Goal: Task Accomplishment & Management: Complete application form

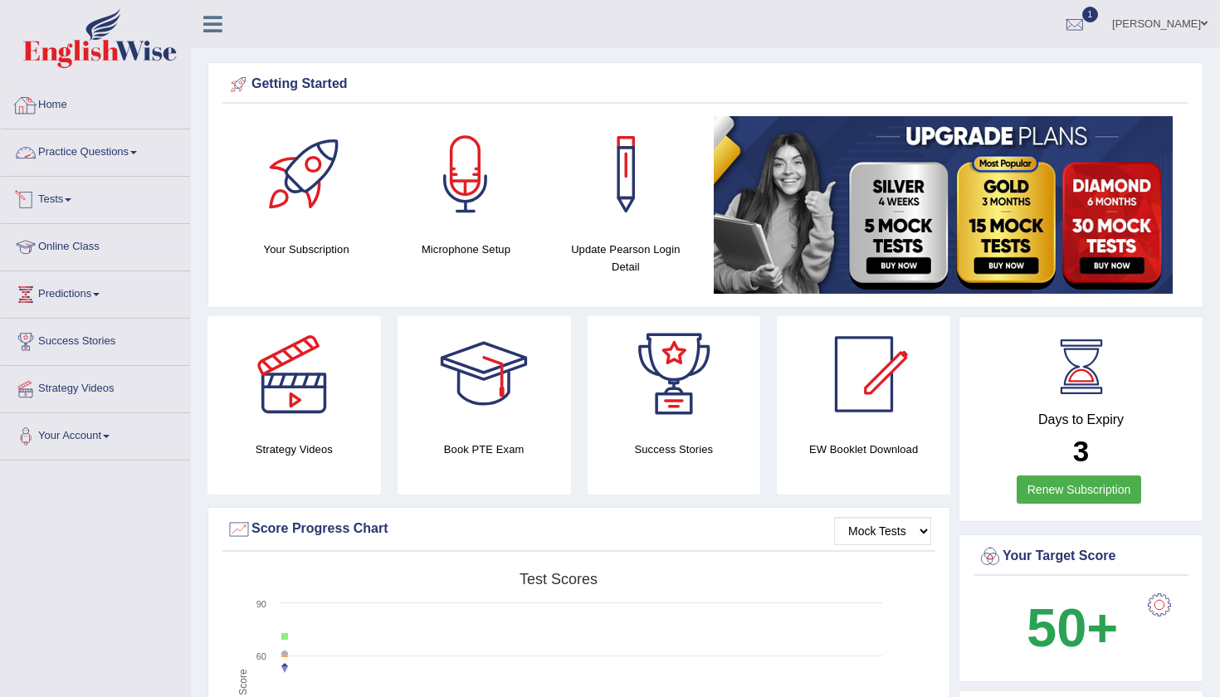
click at [63, 208] on link "Tests" at bounding box center [95, 198] width 189 height 42
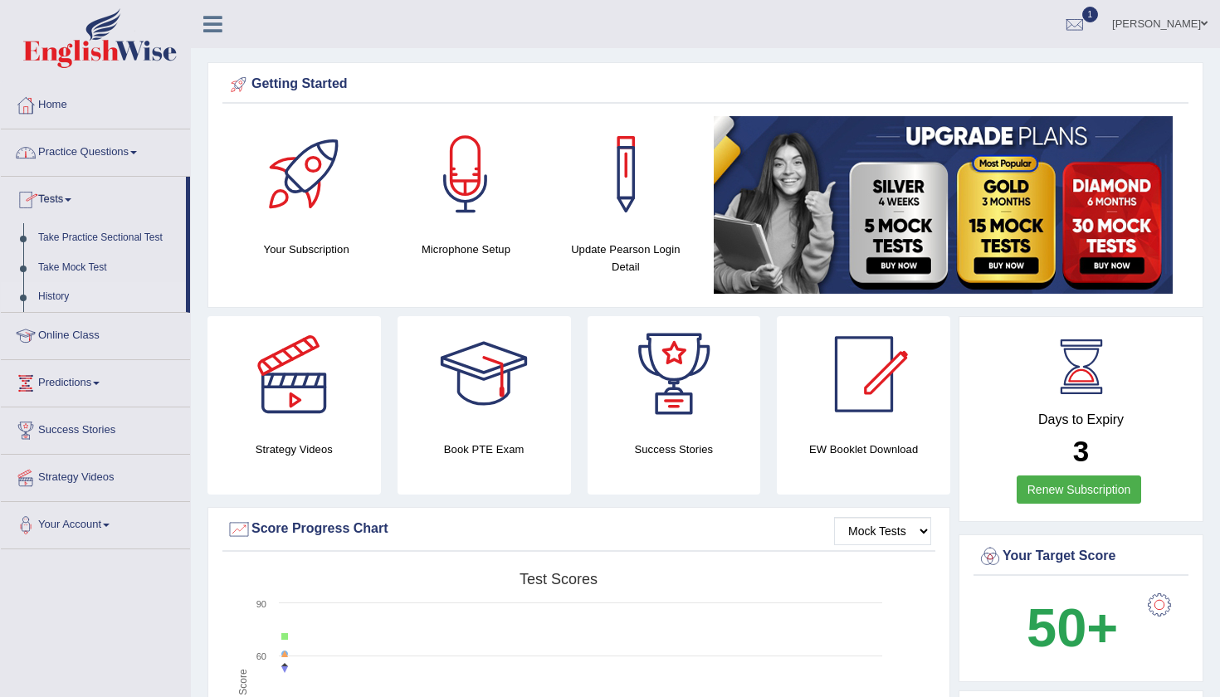
click at [59, 294] on link "History" at bounding box center [108, 297] width 155 height 30
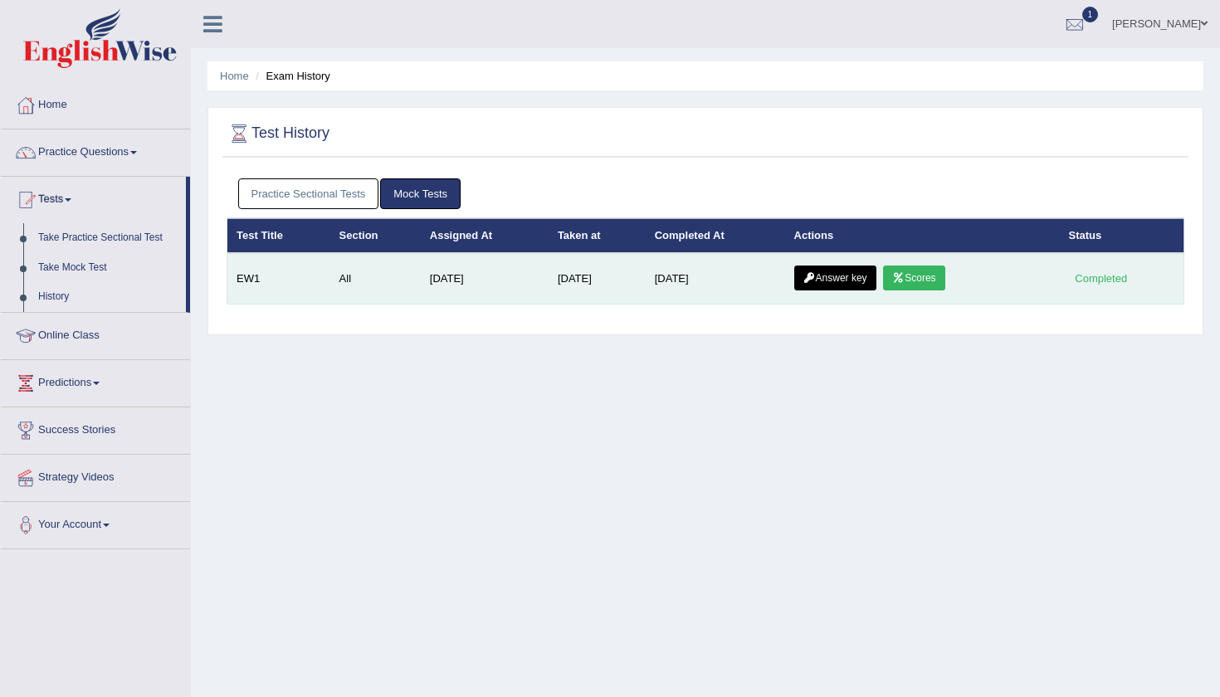
click at [898, 281] on icon at bounding box center [898, 278] width 12 height 10
click at [821, 272] on link "Answer key" at bounding box center [835, 278] width 82 height 25
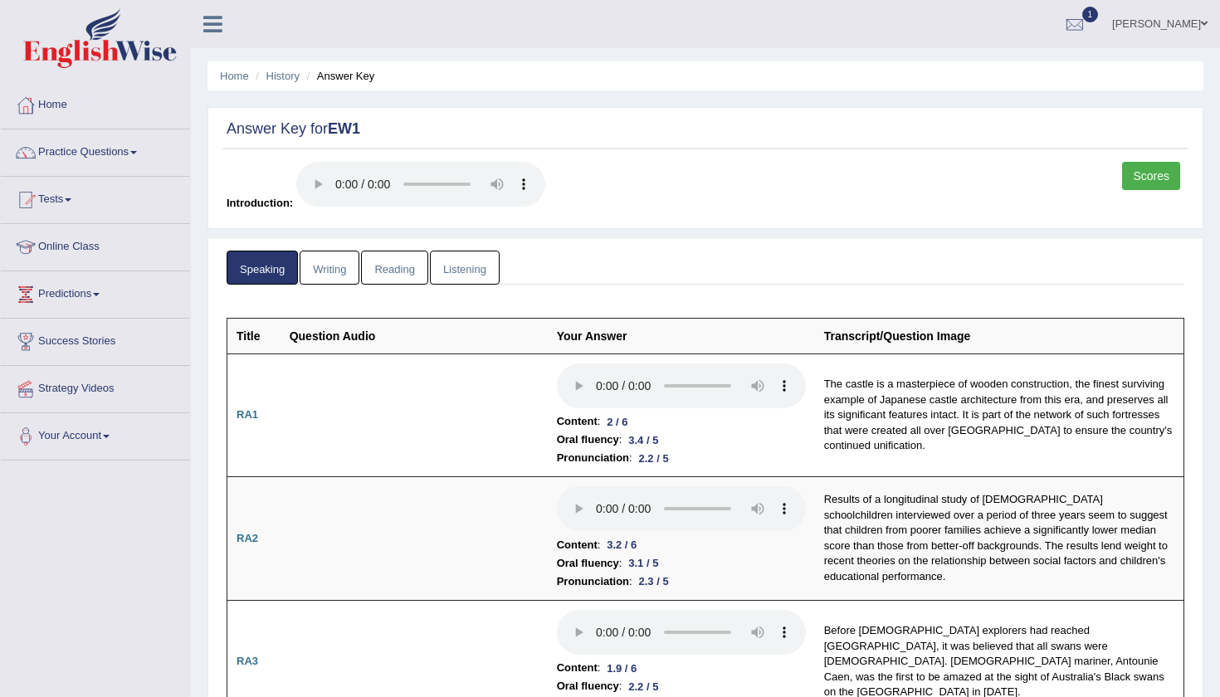
click at [653, 259] on ul "Speaking Writing Reading Listening" at bounding box center [706, 268] width 958 height 34
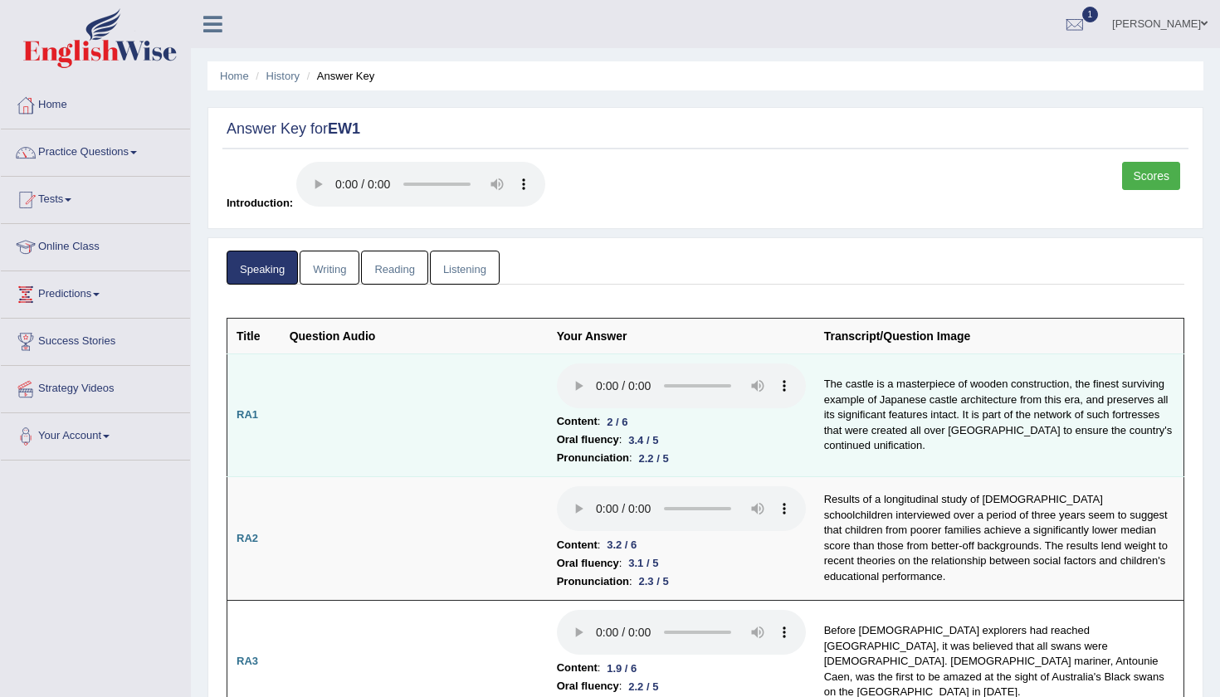
click at [557, 364] on audio at bounding box center [681, 386] width 249 height 45
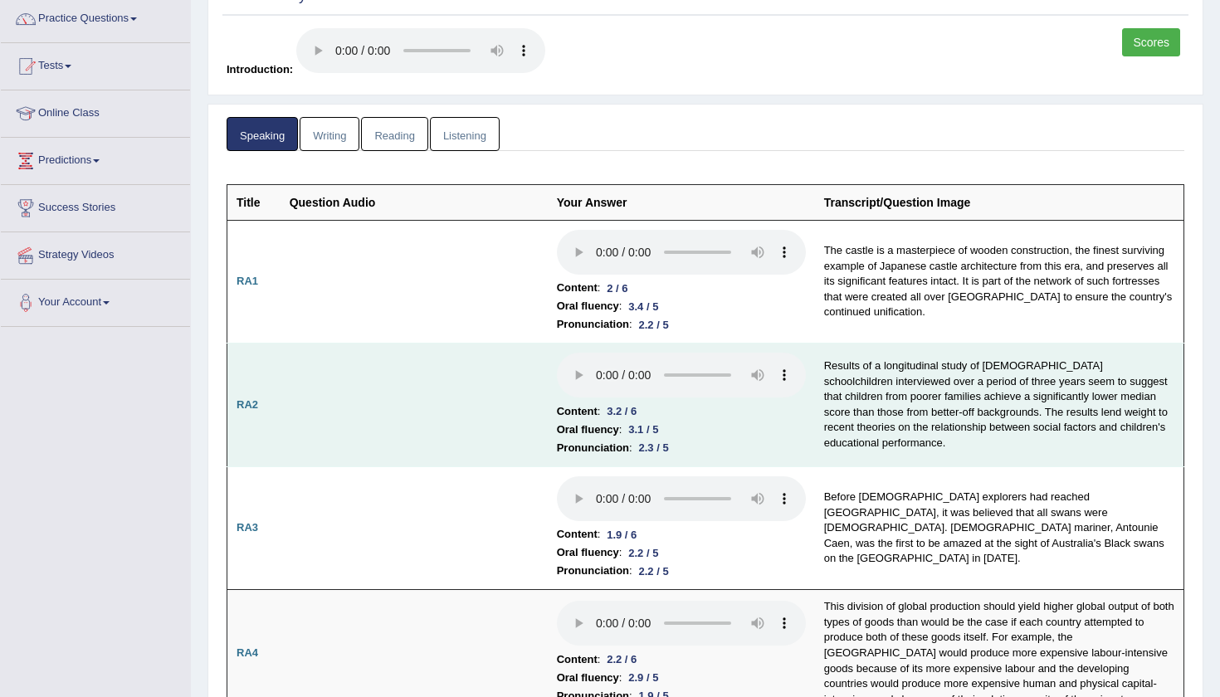
scroll to position [142, 0]
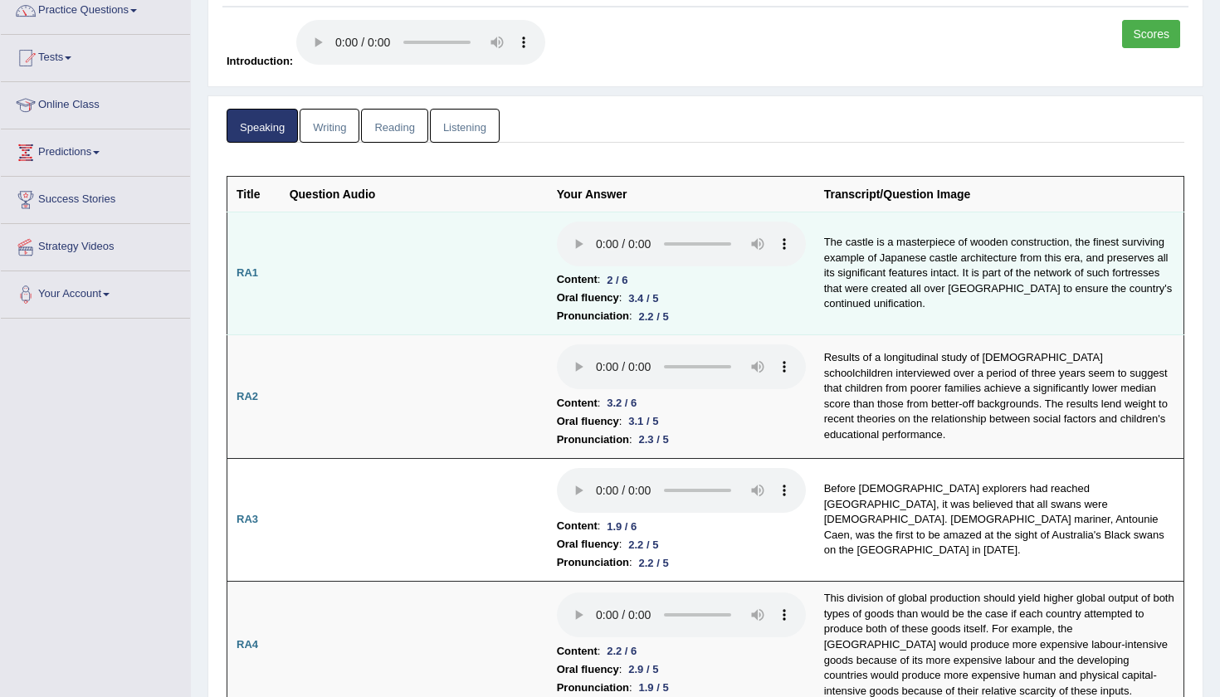
click at [557, 222] on audio at bounding box center [681, 244] width 249 height 45
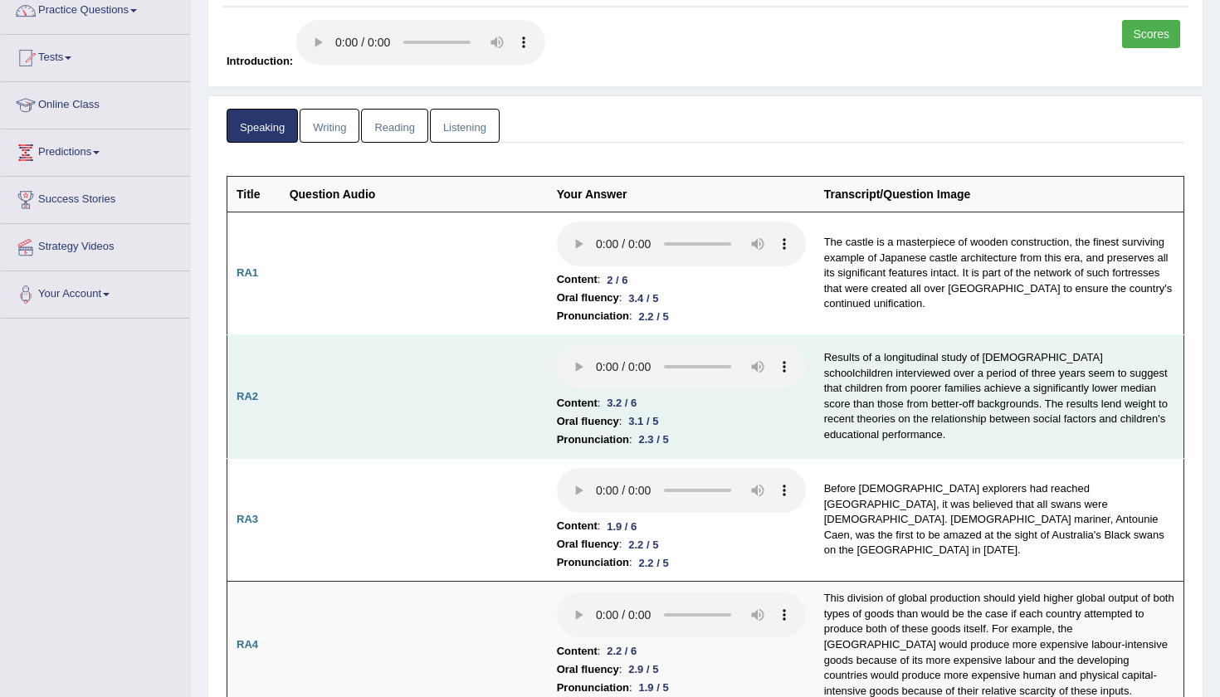
click at [557, 344] on audio at bounding box center [681, 366] width 249 height 45
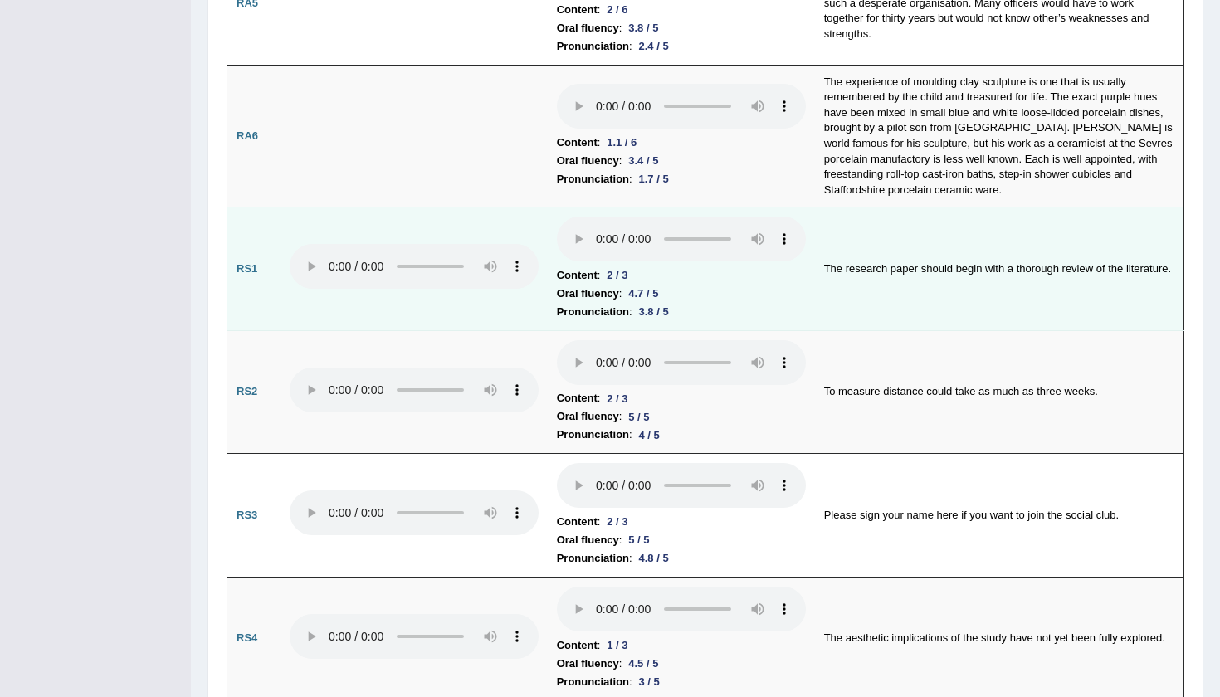
scroll to position [930, 0]
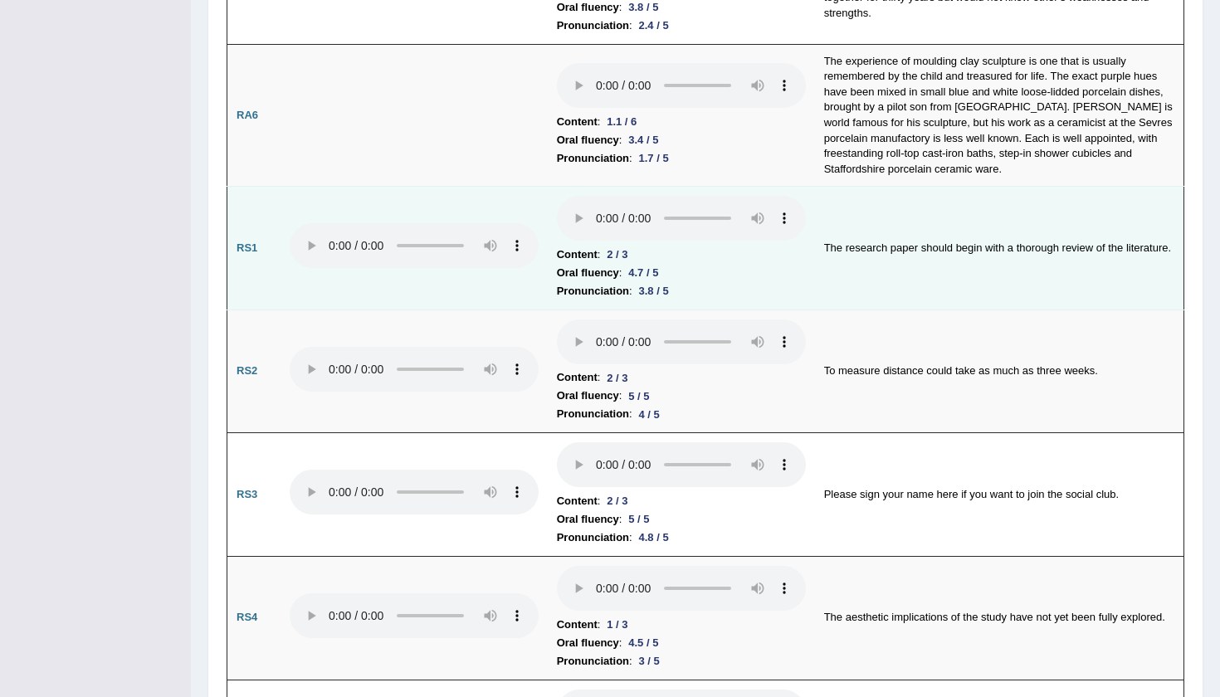
click at [557, 196] on audio at bounding box center [681, 218] width 249 height 45
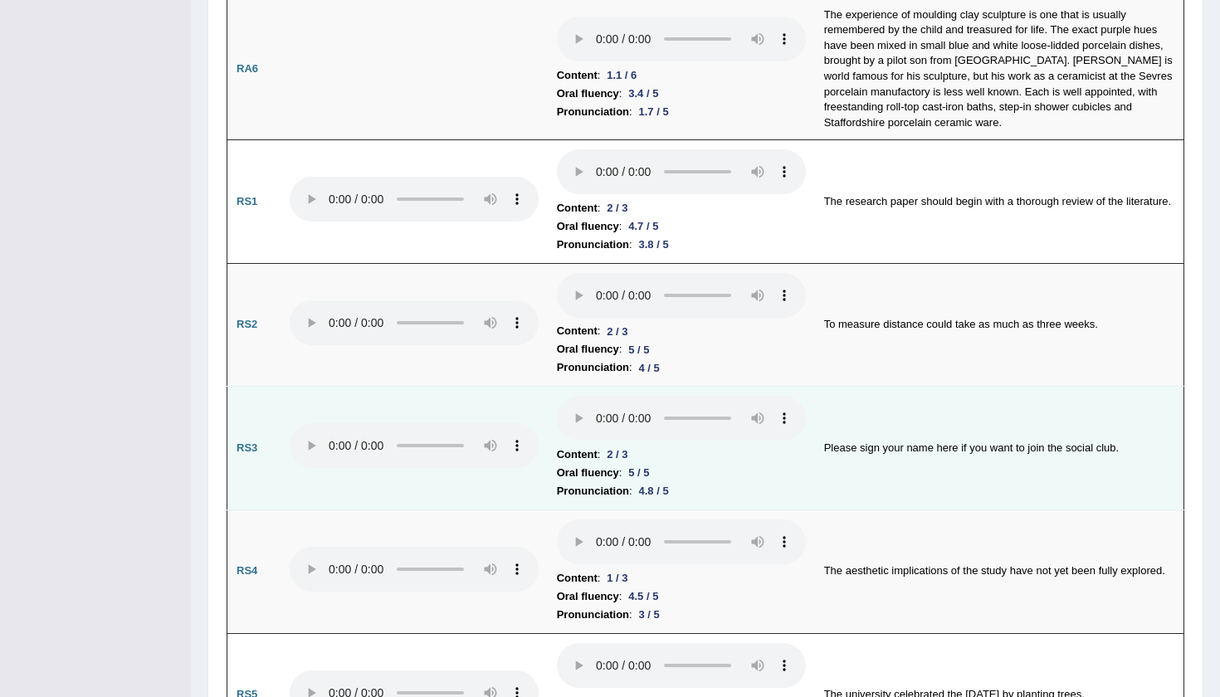
scroll to position [993, 0]
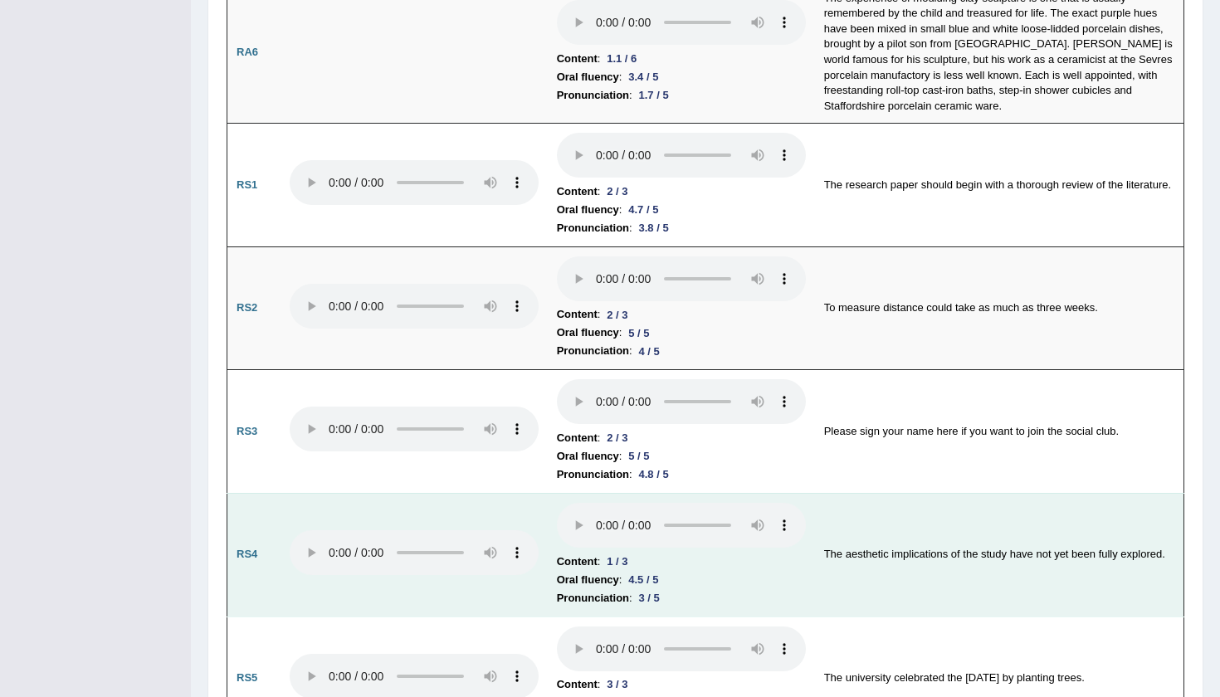
click at [557, 503] on audio at bounding box center [681, 525] width 249 height 45
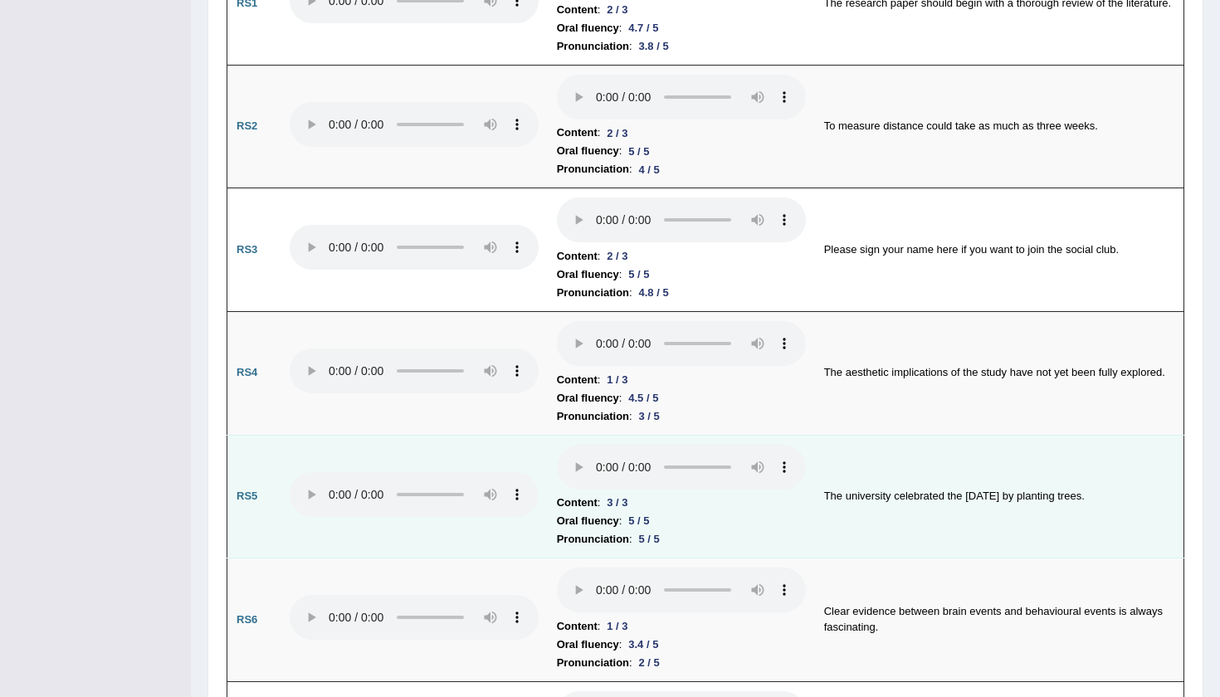
scroll to position [1179, 0]
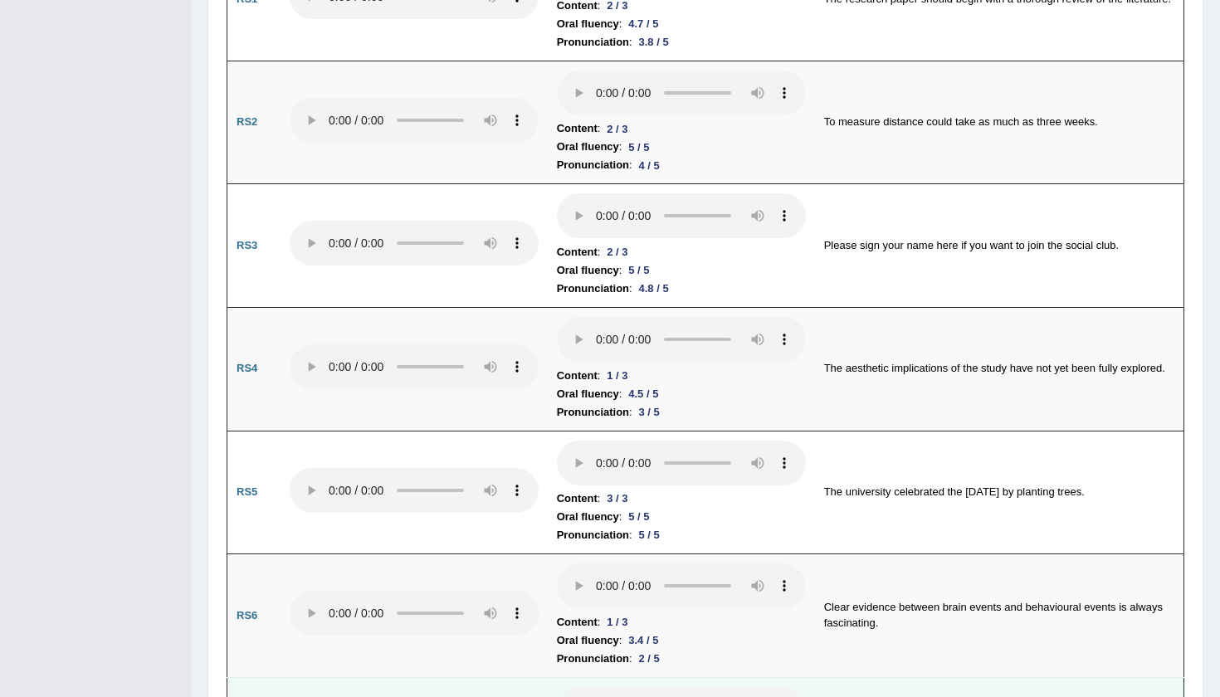
click at [557, 687] on audio at bounding box center [681, 709] width 249 height 45
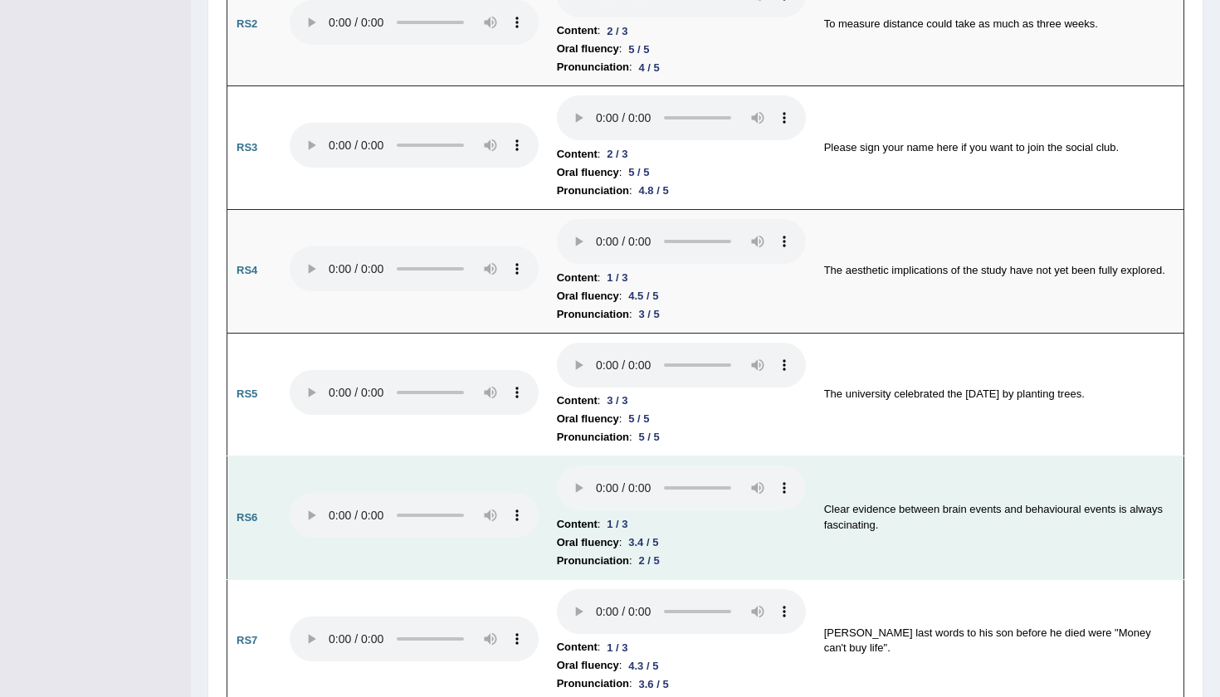
scroll to position [1280, 0]
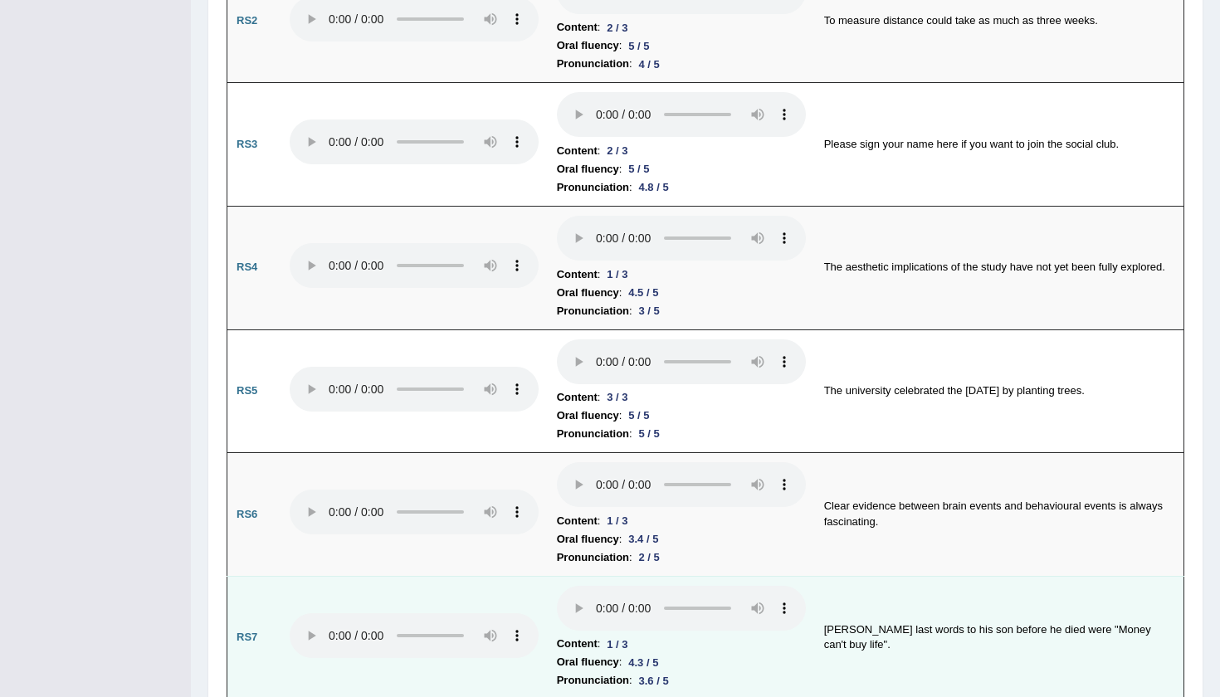
click at [557, 586] on audio at bounding box center [681, 608] width 249 height 45
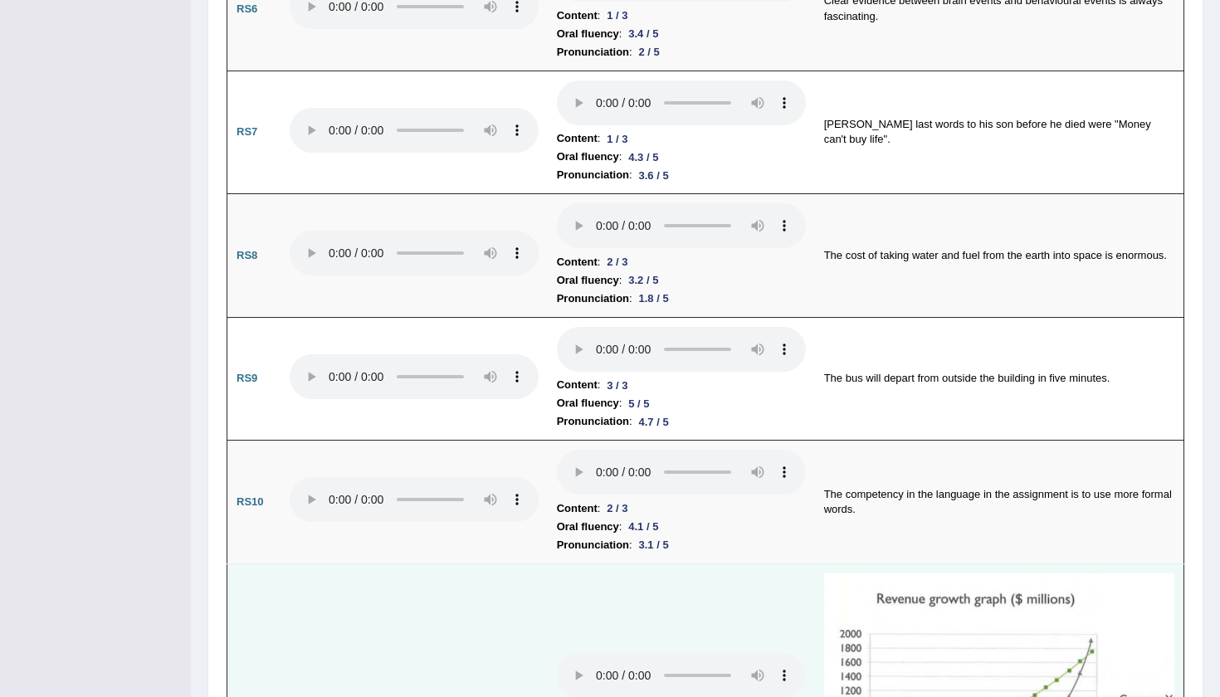
scroll to position [1808, 0]
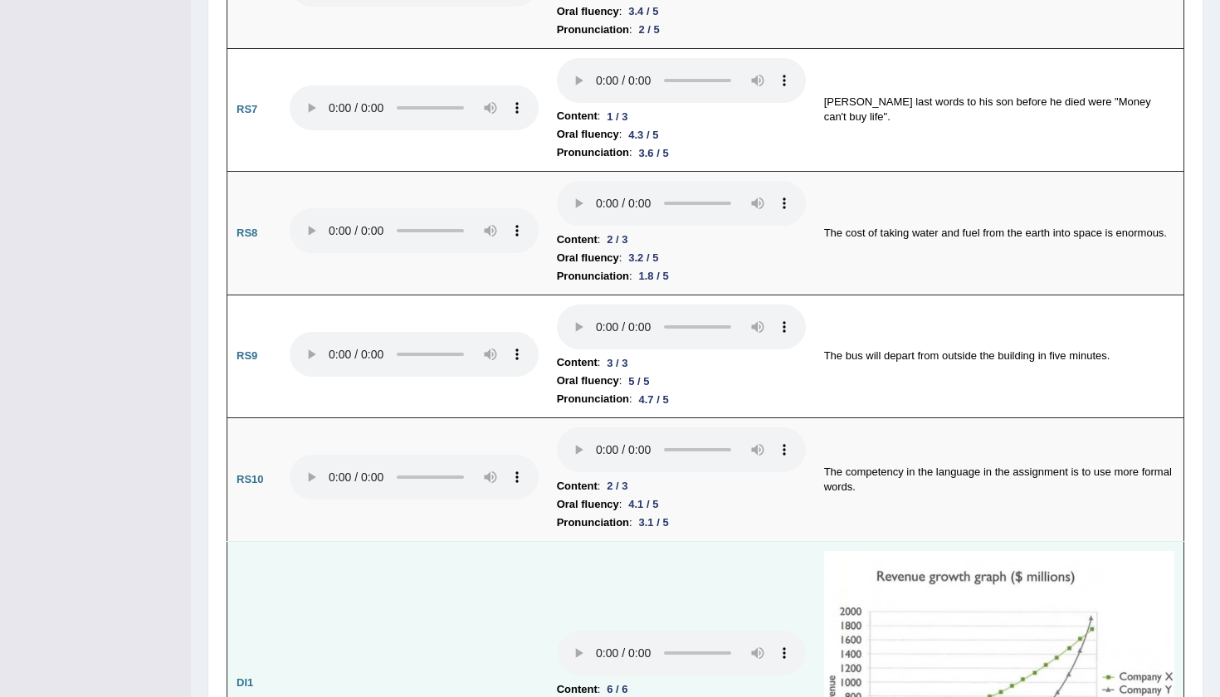
click at [557, 631] on audio at bounding box center [681, 653] width 249 height 45
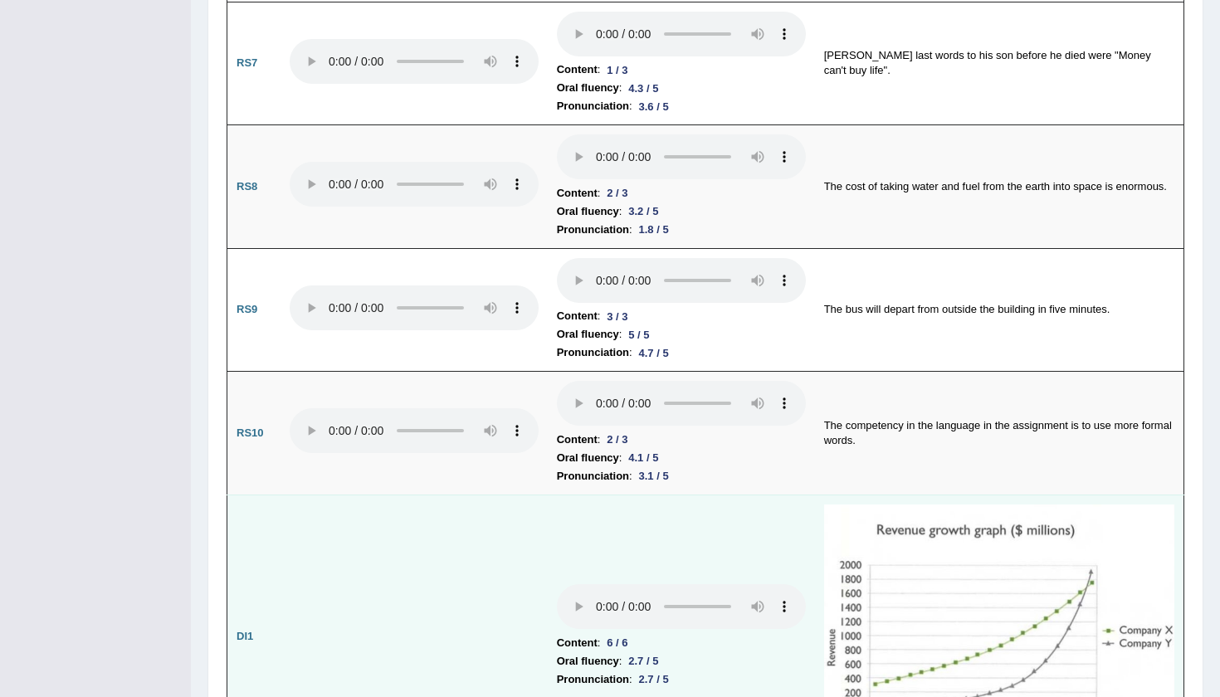
scroll to position [1873, 0]
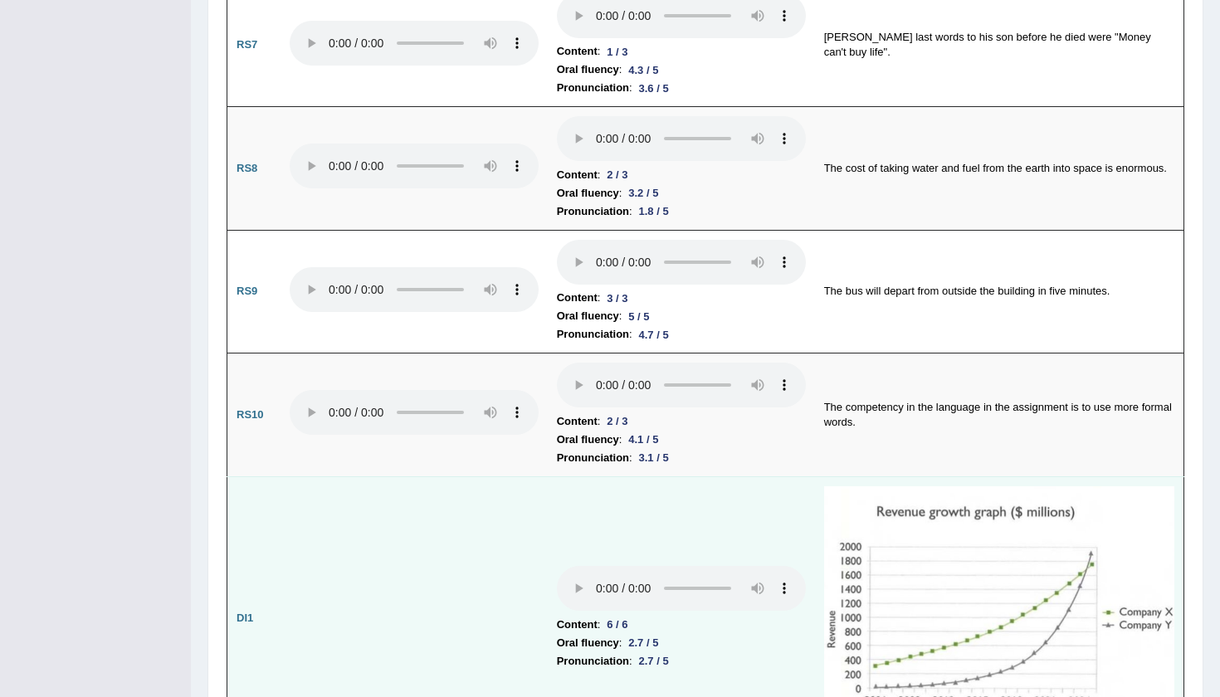
click at [557, 566] on audio at bounding box center [681, 588] width 249 height 45
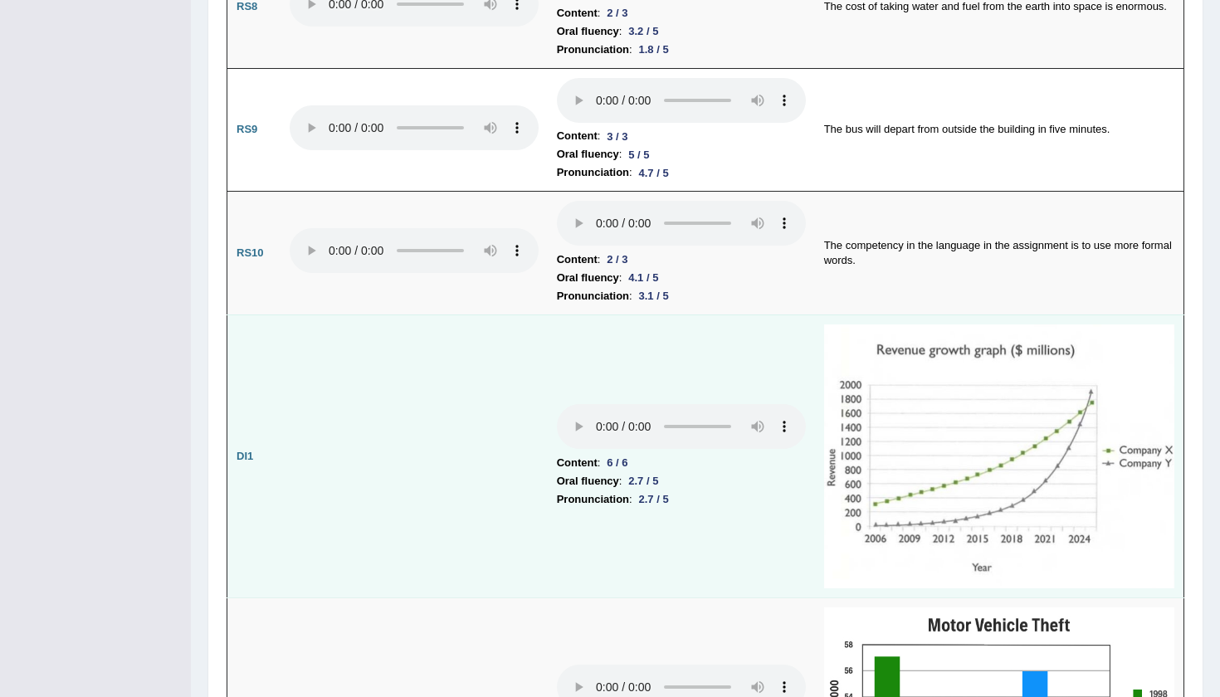
scroll to position [2071, 0]
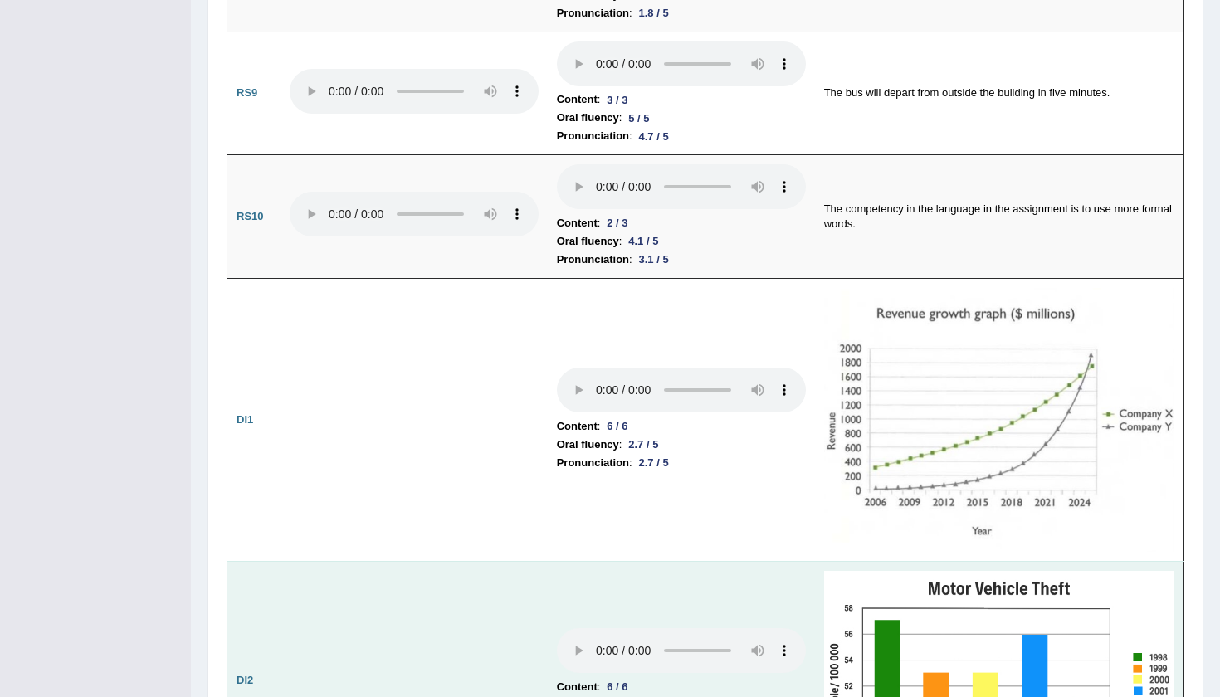
click at [557, 628] on audio at bounding box center [681, 650] width 249 height 45
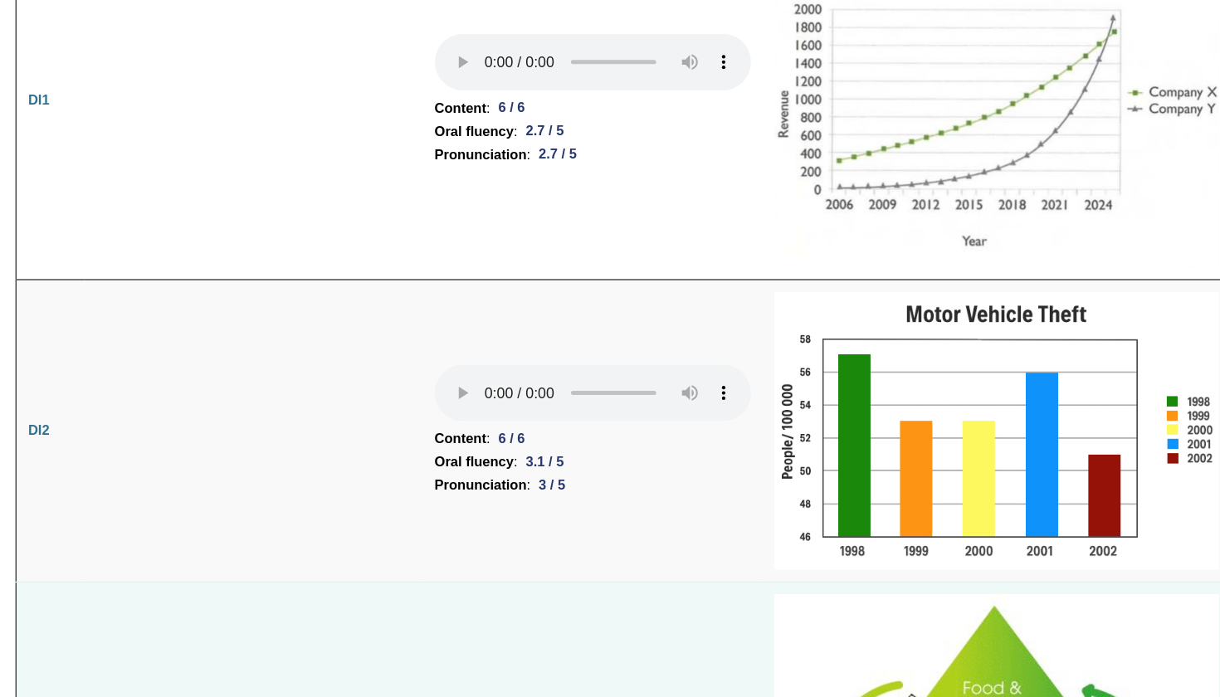
scroll to position [2314, 0]
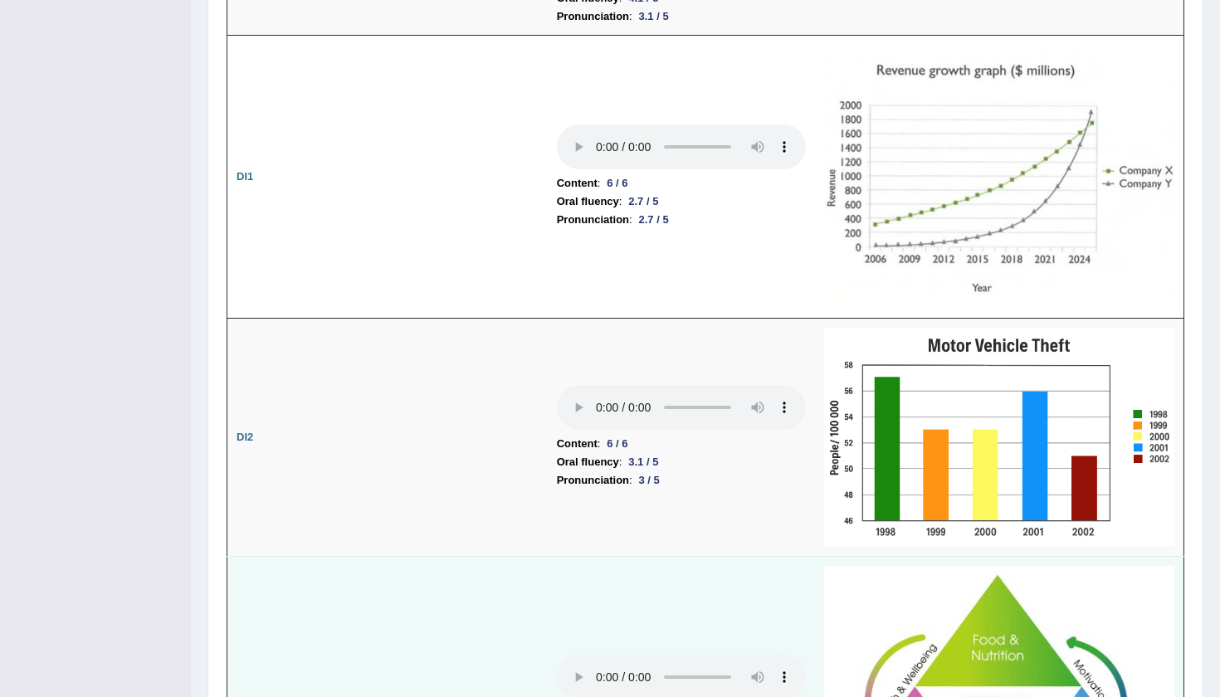
click at [557, 655] on audio at bounding box center [681, 677] width 249 height 45
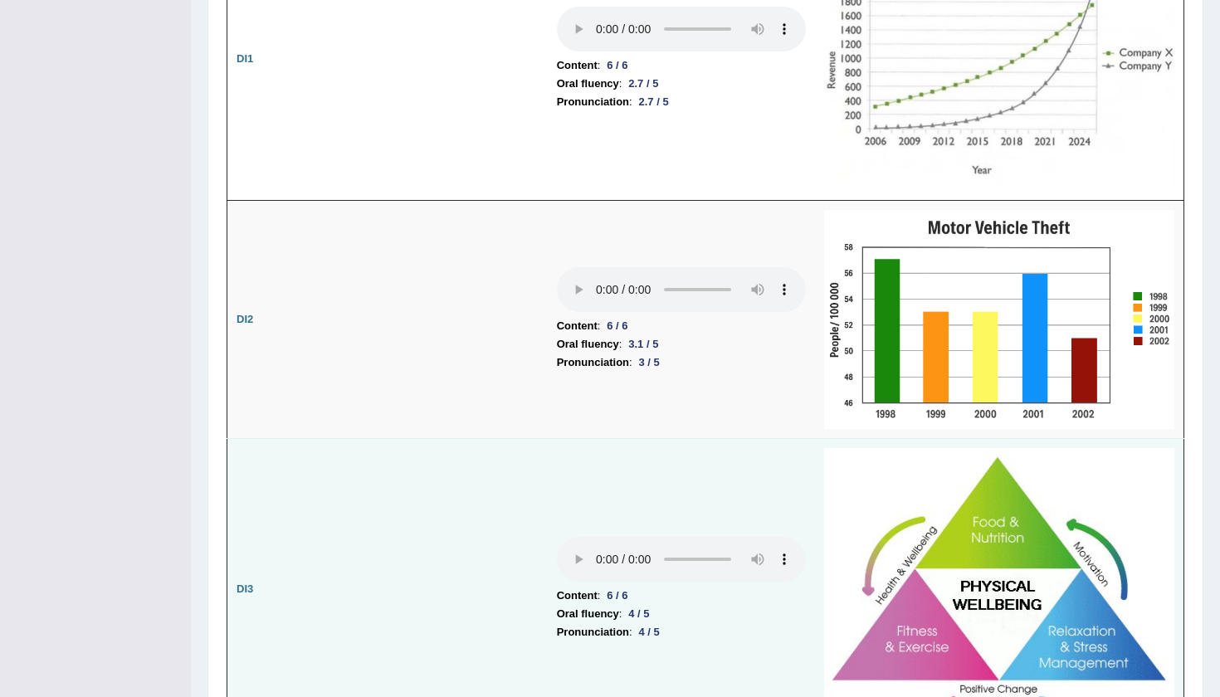
scroll to position [2484, 0]
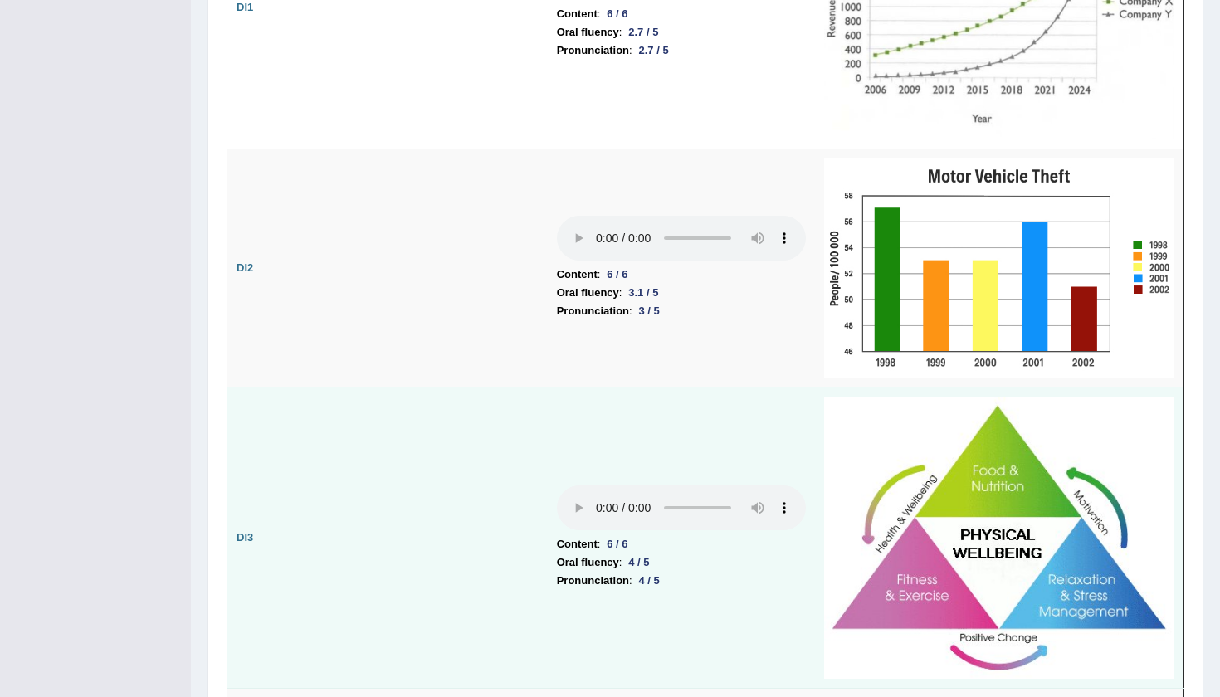
click at [557, 486] on audio at bounding box center [681, 508] width 249 height 45
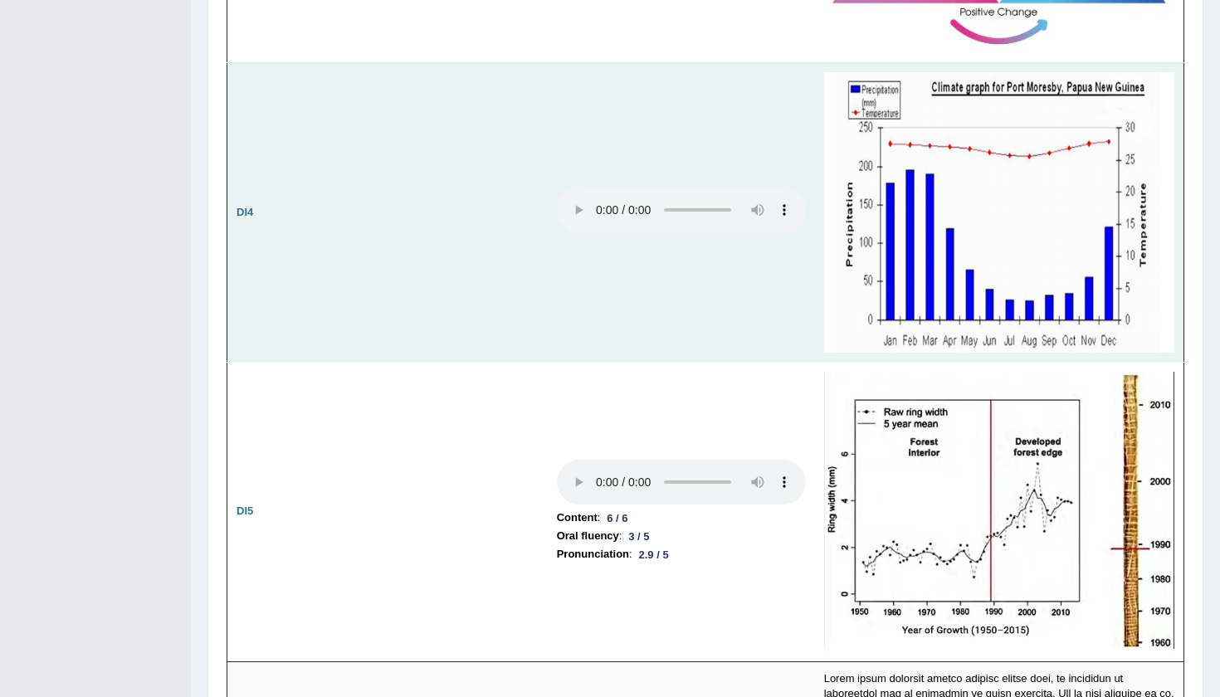
scroll to position [3113, 0]
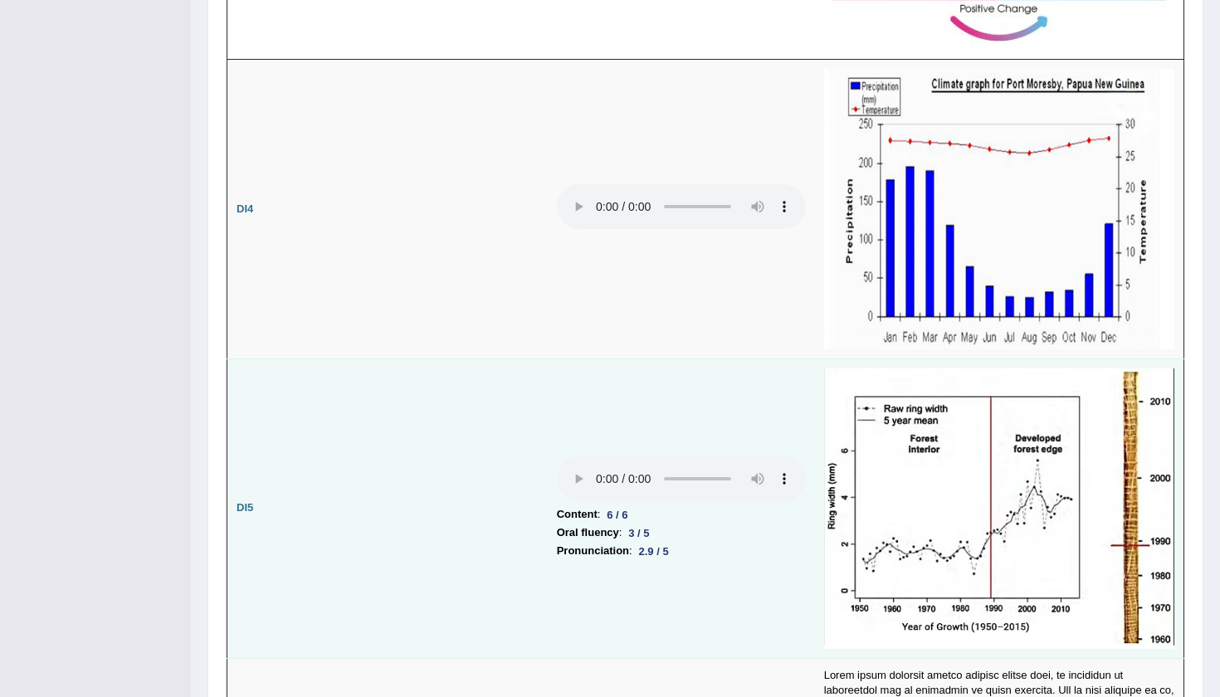
click at [557, 457] on audio at bounding box center [681, 479] width 249 height 45
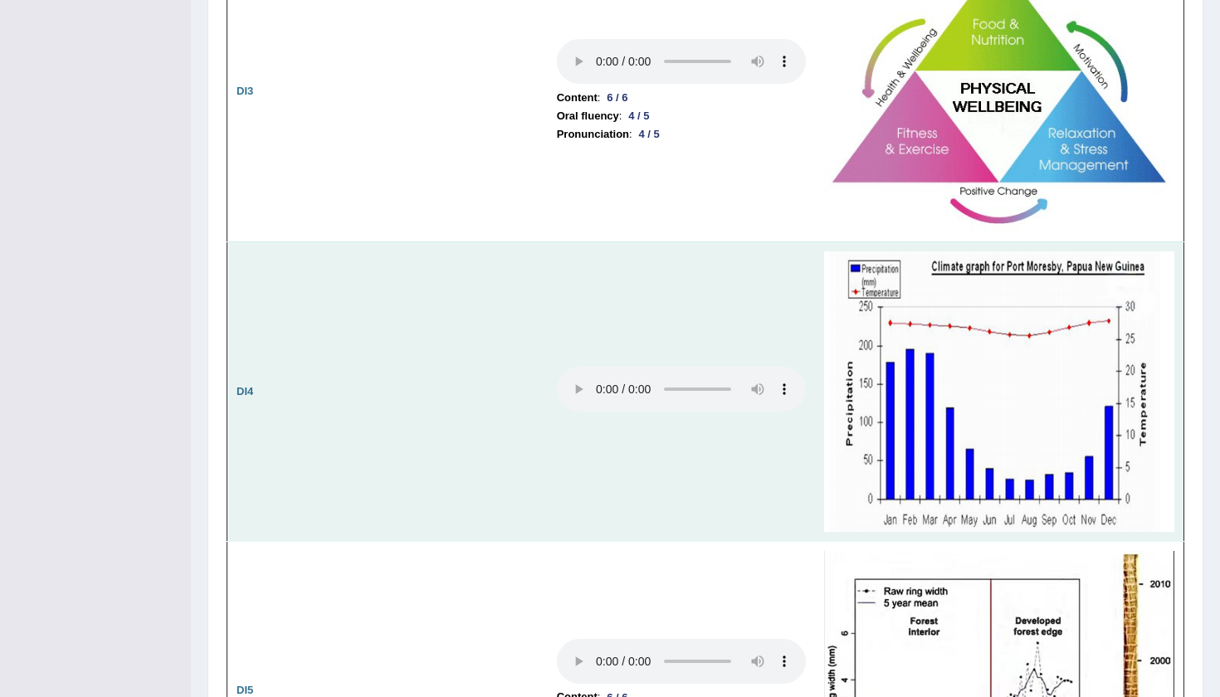
scroll to position [2915, 0]
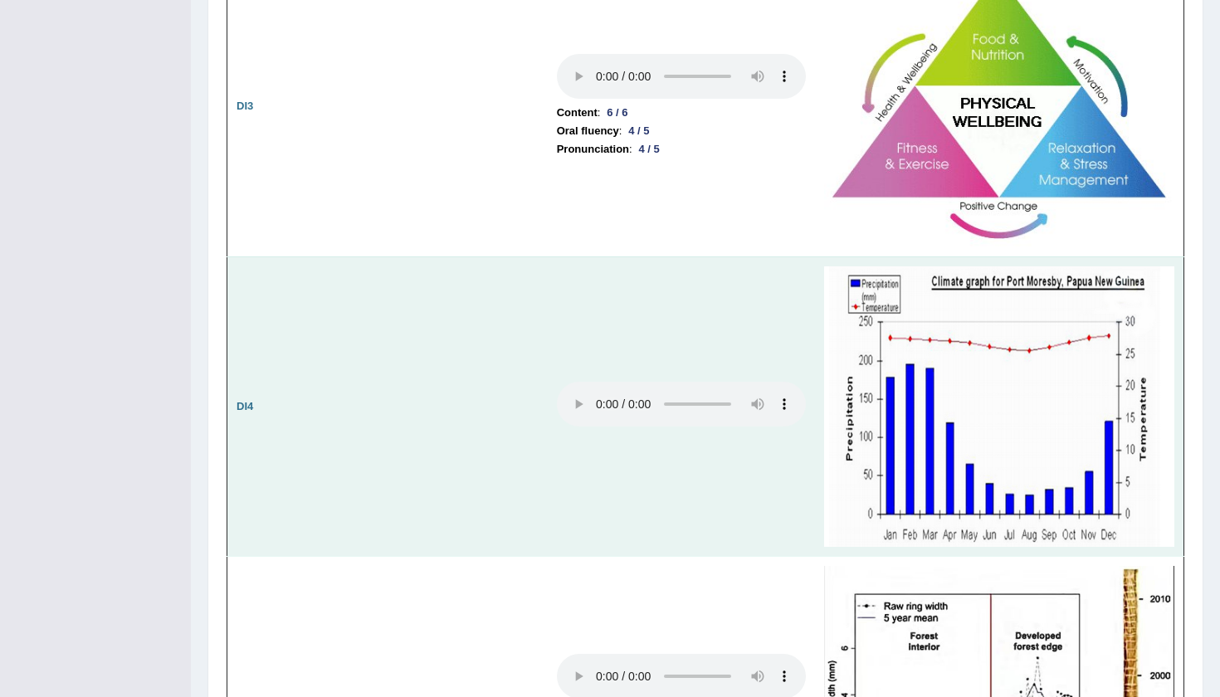
click at [557, 382] on audio at bounding box center [681, 404] width 249 height 45
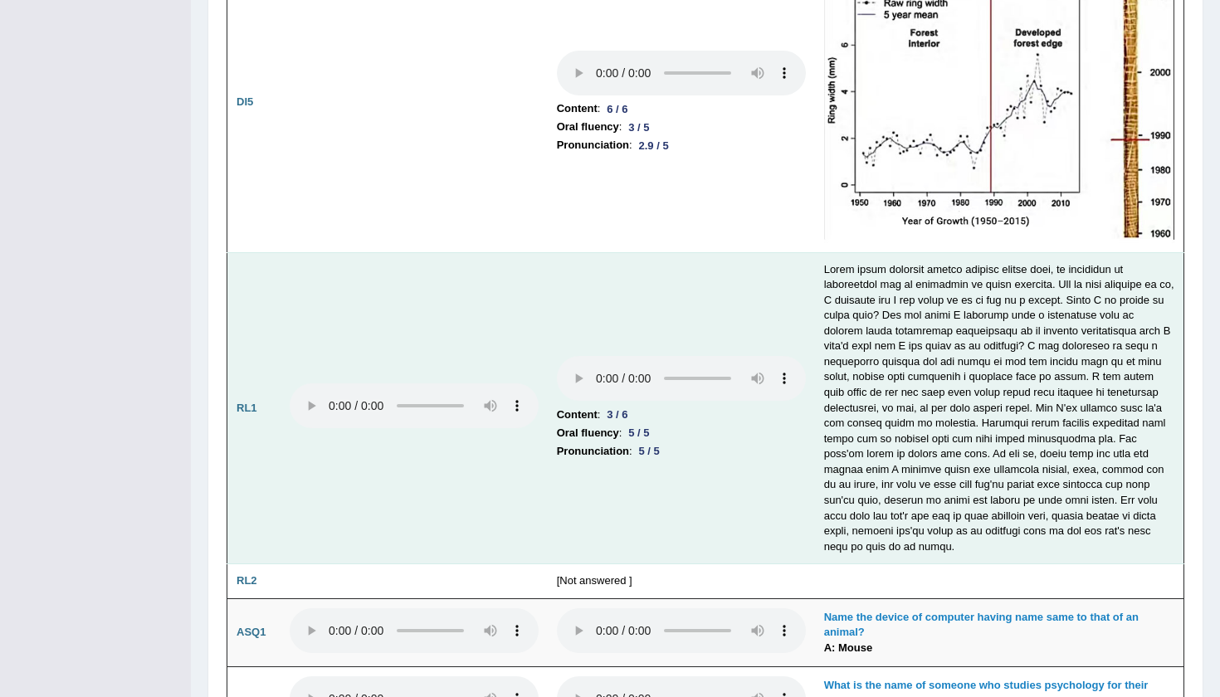
scroll to position [3525, 0]
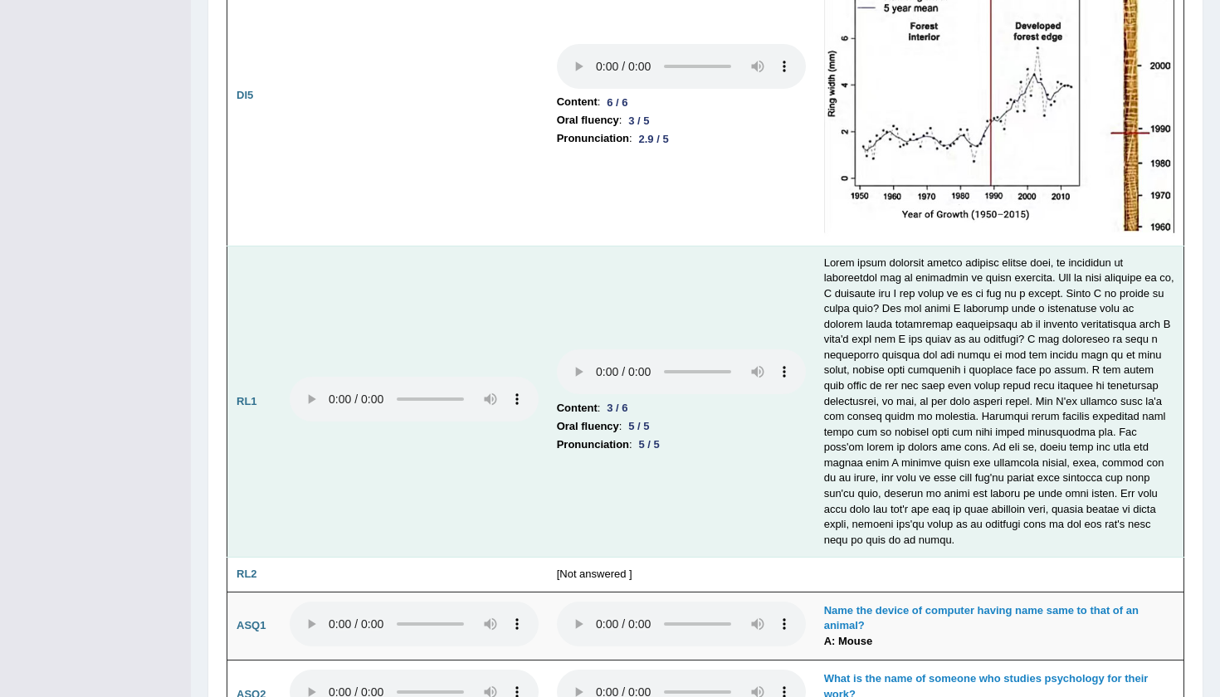
click at [557, 349] on audio at bounding box center [681, 371] width 249 height 45
click at [310, 377] on audio at bounding box center [414, 399] width 249 height 45
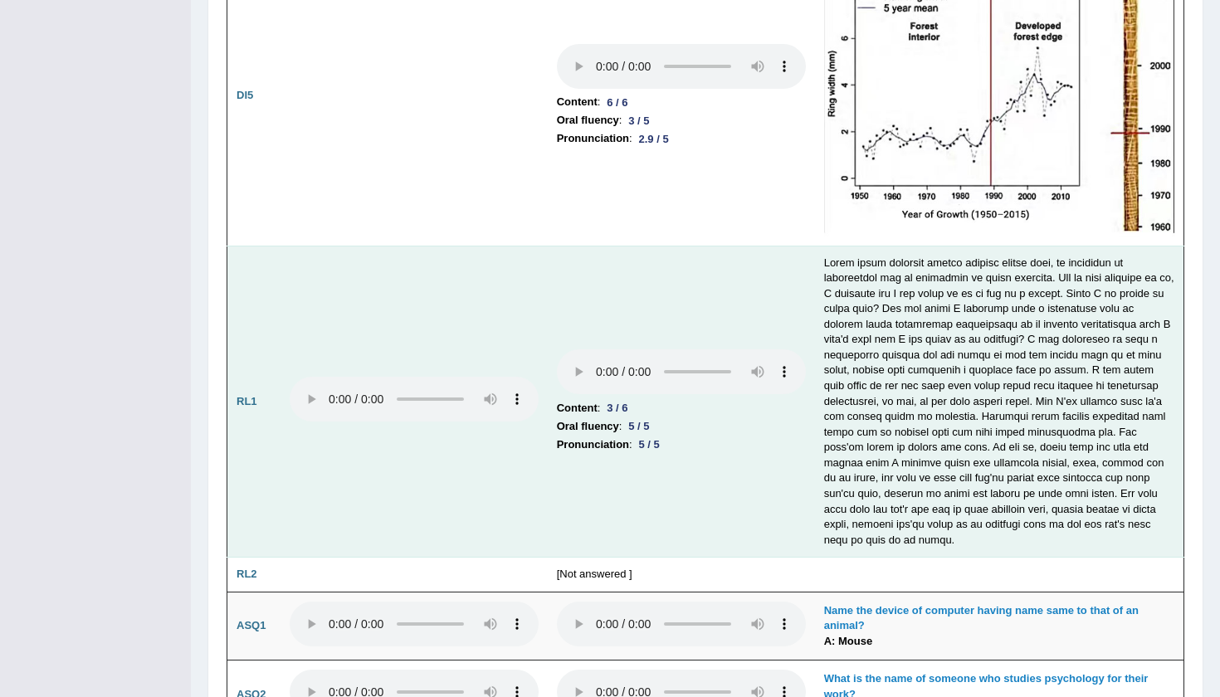
click at [310, 377] on audio at bounding box center [414, 399] width 249 height 45
click at [304, 377] on audio at bounding box center [414, 399] width 249 height 45
drag, startPoint x: 356, startPoint y: 295, endPoint x: 310, endPoint y: 294, distance: 46.5
click at [310, 377] on audio at bounding box center [414, 399] width 249 height 45
drag, startPoint x: 364, startPoint y: 291, endPoint x: 310, endPoint y: 296, distance: 54.3
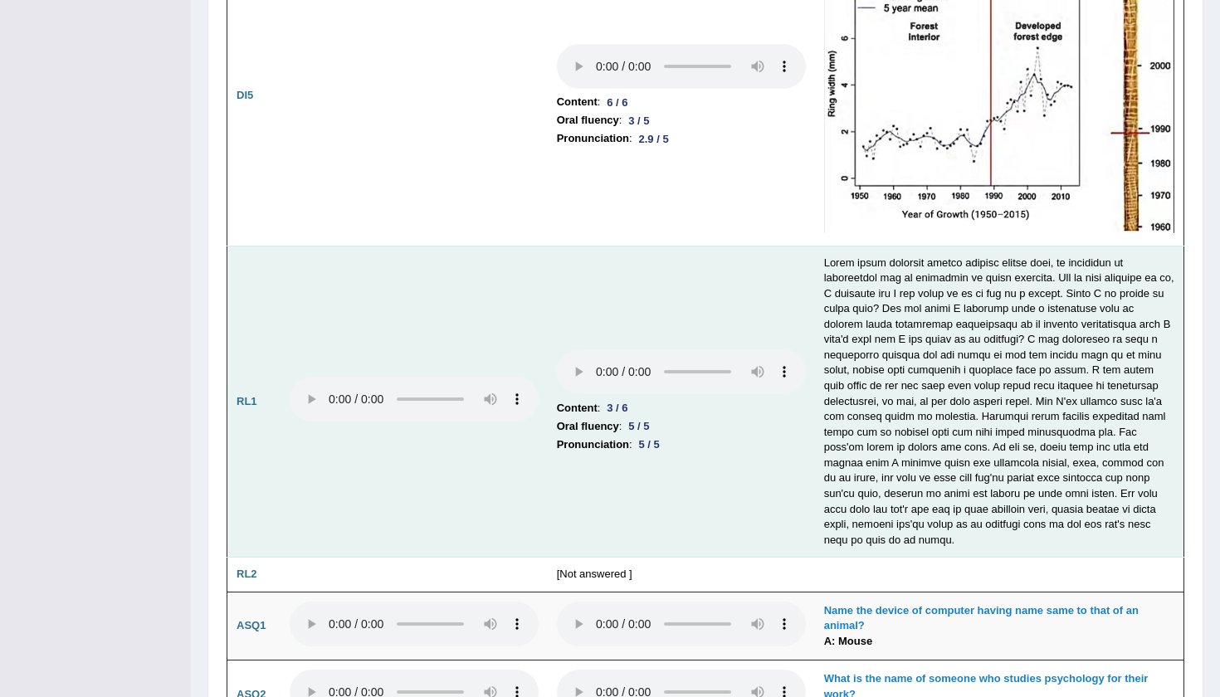
click at [310, 377] on audio at bounding box center [414, 399] width 249 height 45
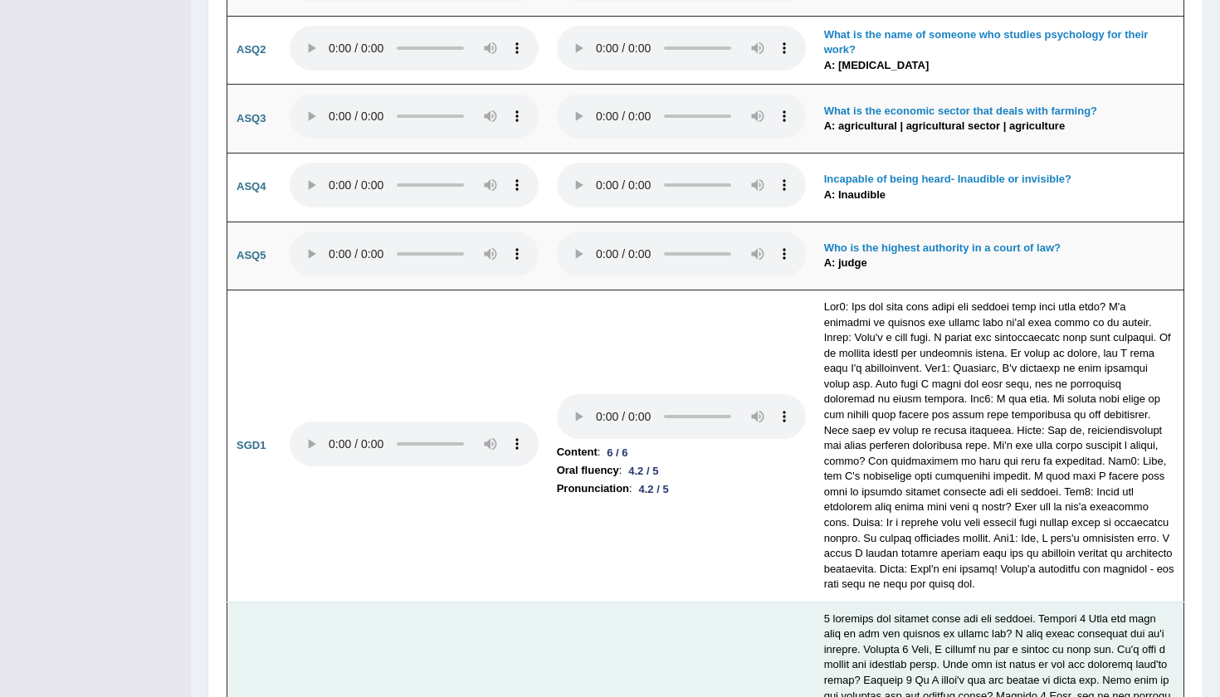
scroll to position [4172, 0]
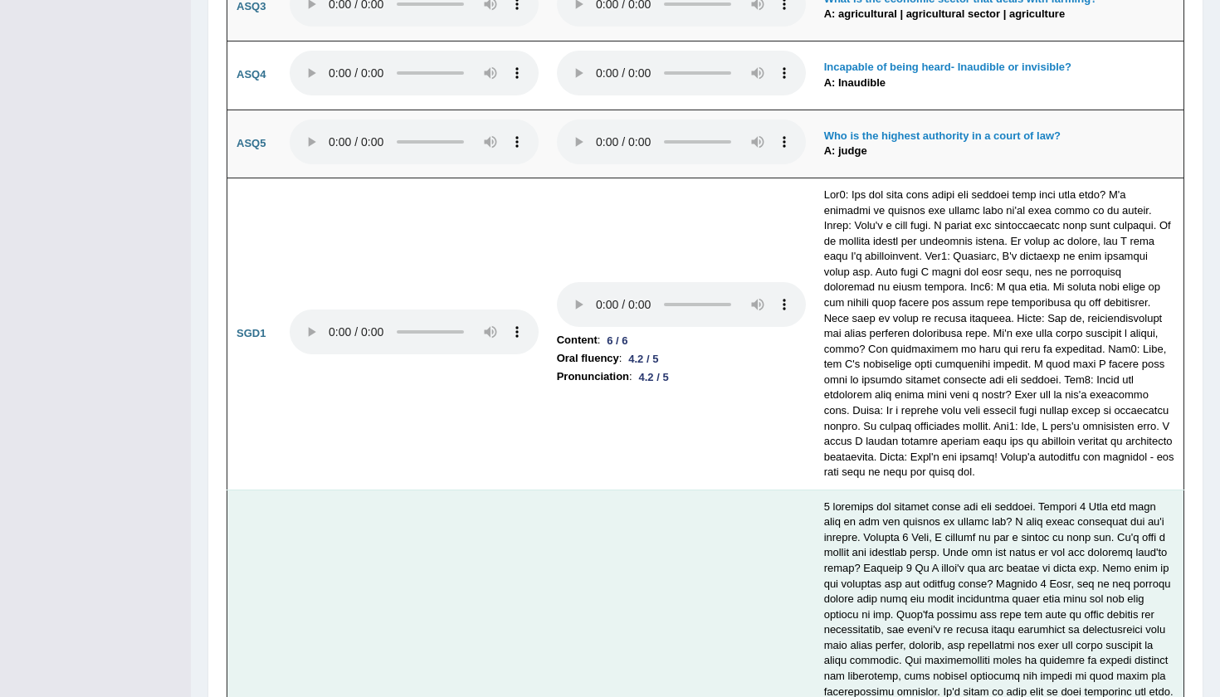
scroll to position [4285, 0]
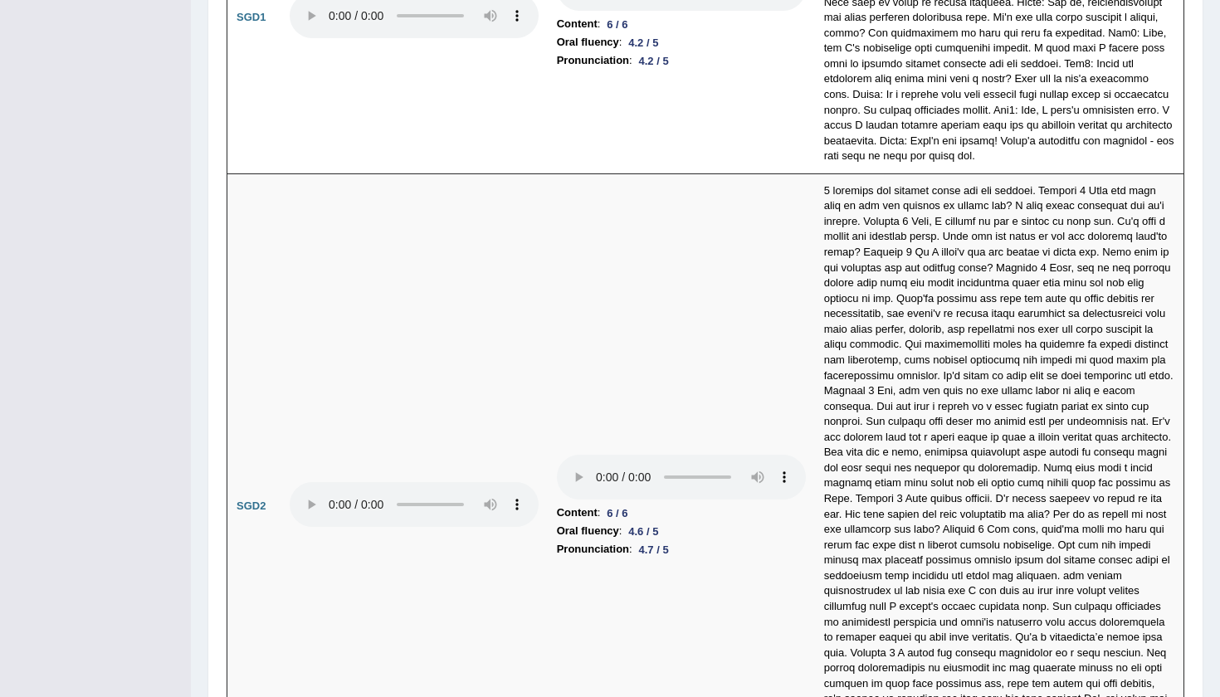
scroll to position [4597, 0]
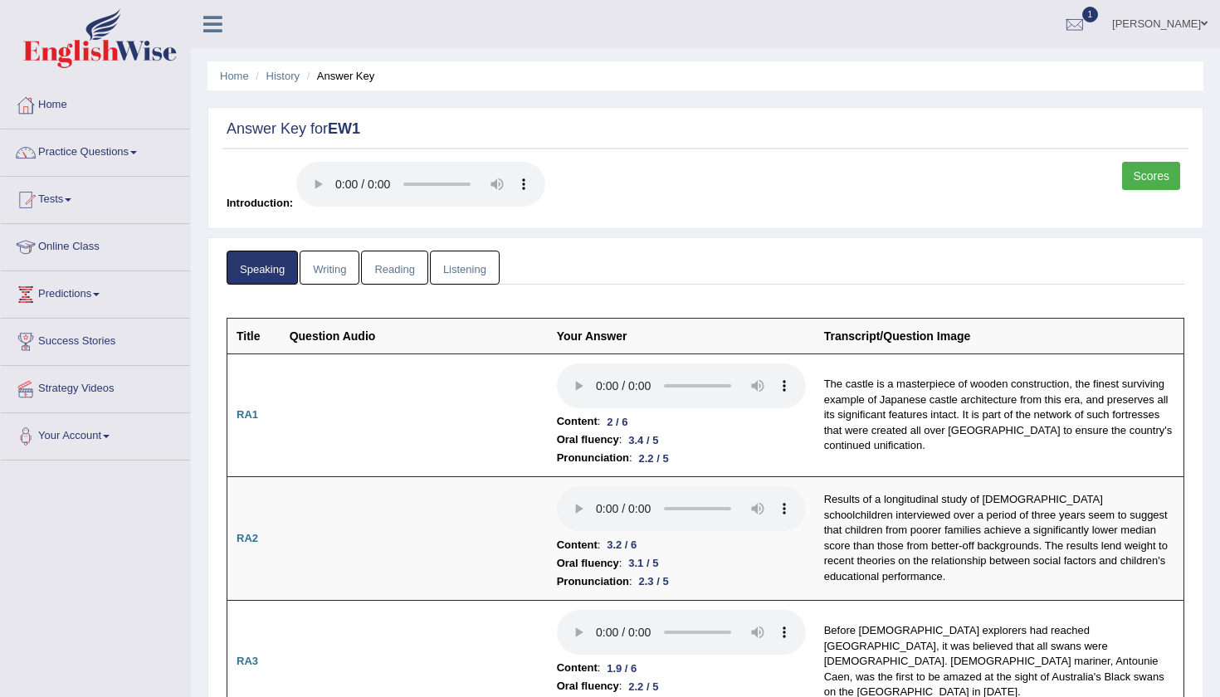
scroll to position [0, 0]
click at [350, 260] on link "Writing" at bounding box center [330, 268] width 60 height 34
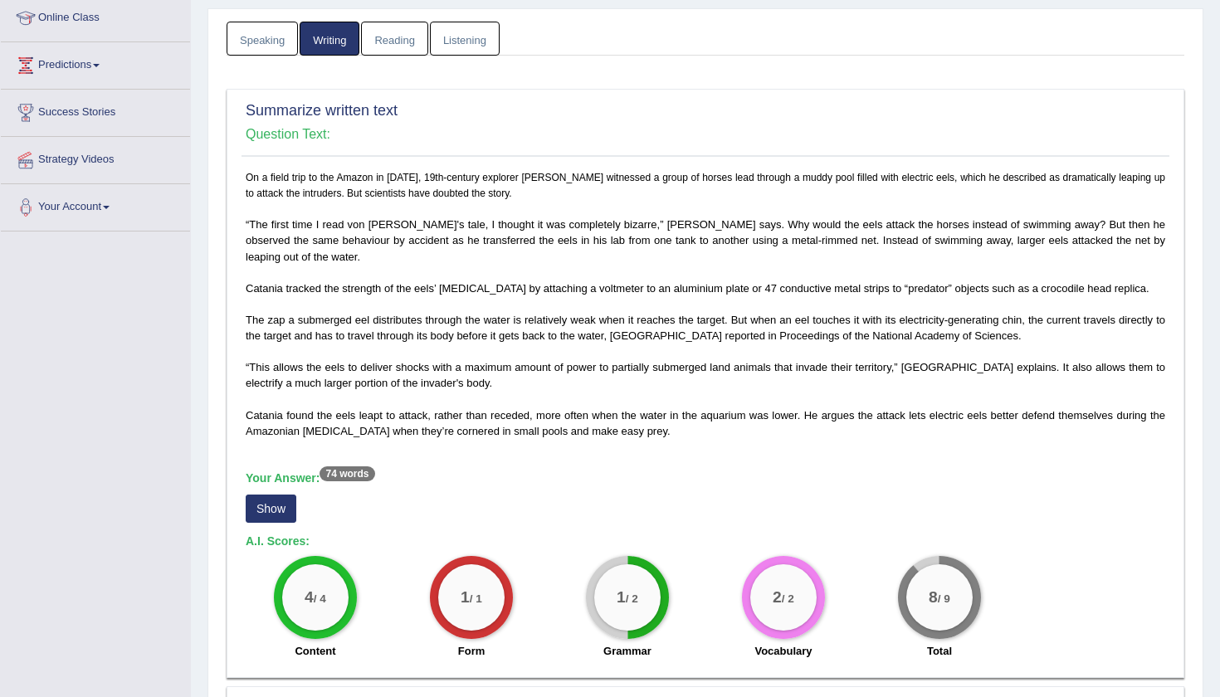
scroll to position [233, 0]
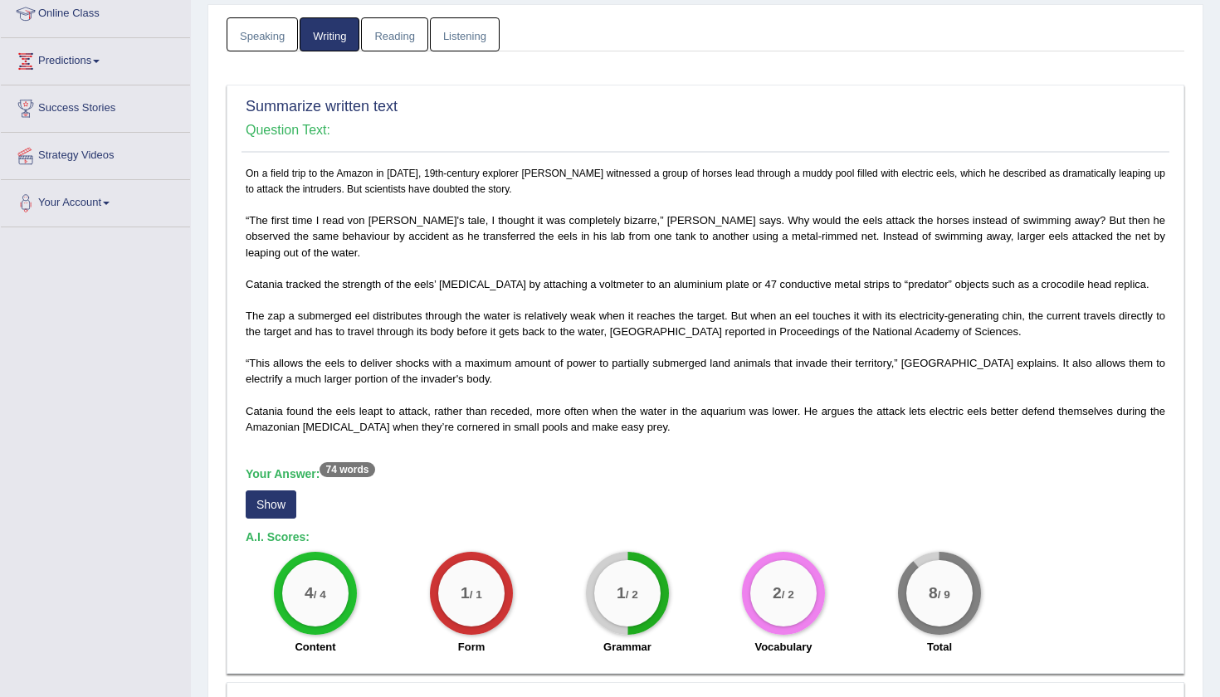
click at [297, 481] on div "Your Answer: 74 words Show" at bounding box center [706, 495] width 920 height 56
click at [279, 491] on button "Show" at bounding box center [271, 505] width 51 height 28
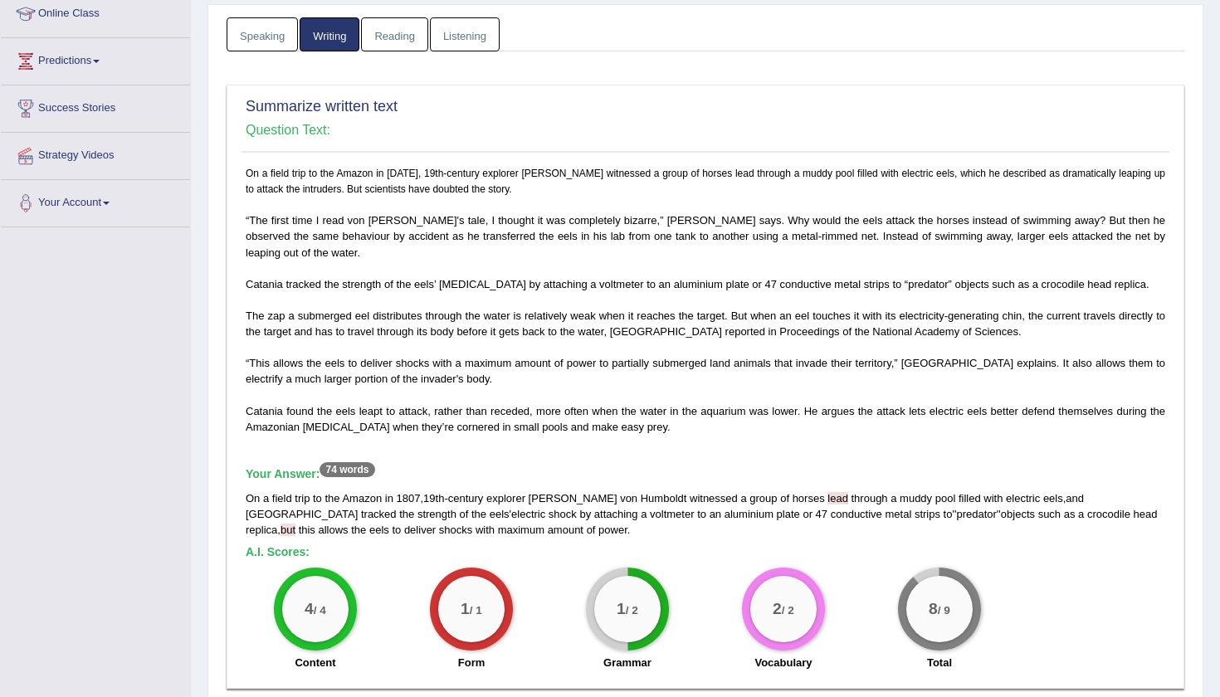
drag, startPoint x: 1032, startPoint y: 498, endPoint x: 1066, endPoint y: 498, distance: 34.0
click at [1066, 498] on div "On a field trip to the Amazon in 1807 , 19th - century explorer Alexander von H…" at bounding box center [706, 514] width 920 height 47
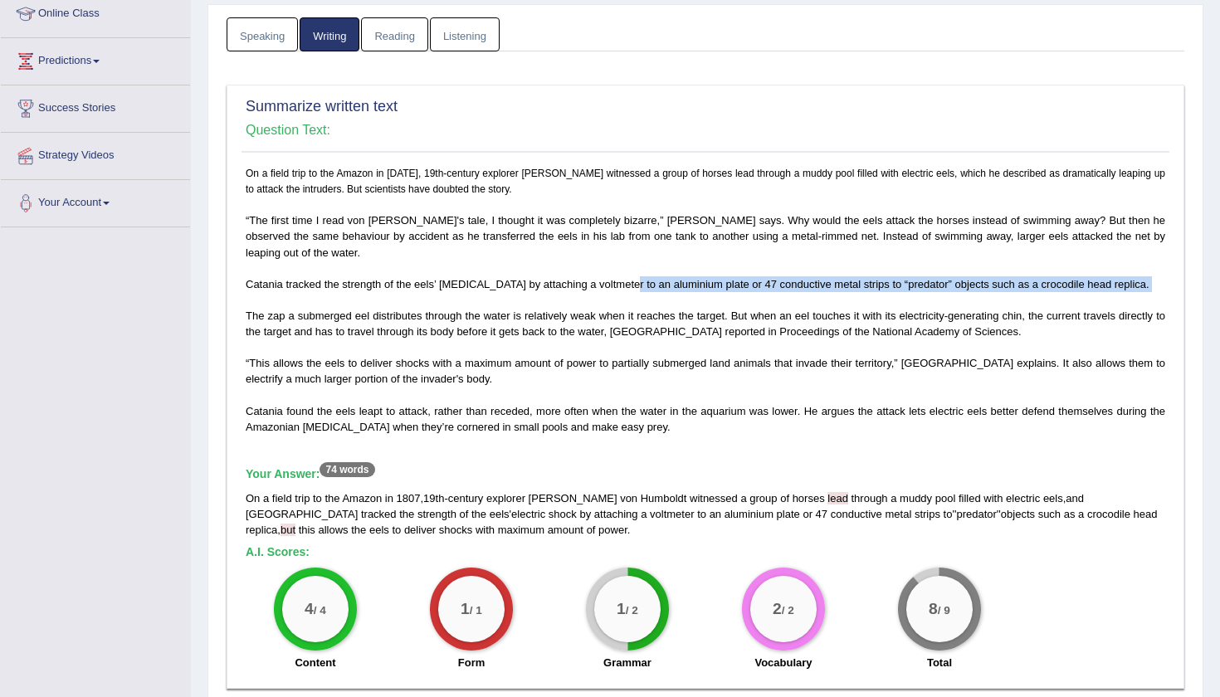
drag, startPoint x: 626, startPoint y: 265, endPoint x: 530, endPoint y: 271, distance: 96.5
click at [530, 271] on p "On a field trip to the Amazon in 1807, 19th-century explorer Alexander von Humb…" at bounding box center [706, 300] width 920 height 270
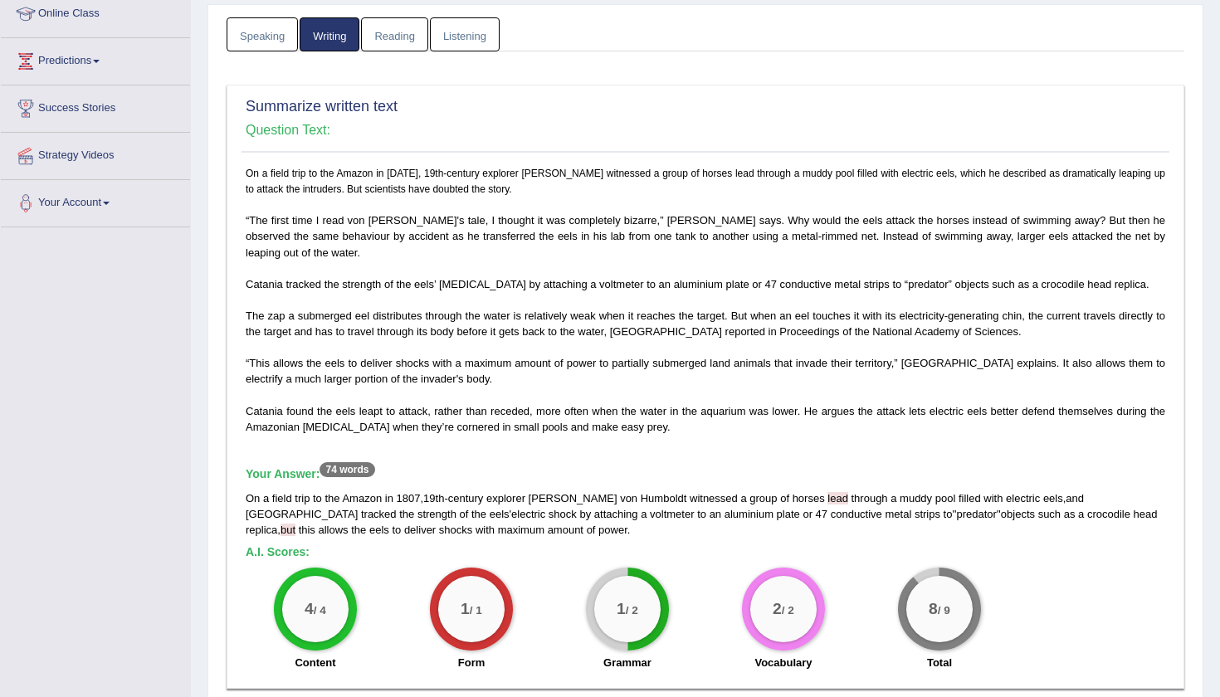
click at [704, 278] on span "Catania tracked the strength of the eels’ electric shock by attaching a voltmet…" at bounding box center [698, 284] width 904 height 12
drag, startPoint x: 730, startPoint y: 260, endPoint x: 678, endPoint y: 264, distance: 52.5
click at [678, 278] on span "Catania tracked the strength of the eels’ electric shock by attaching a voltmet…" at bounding box center [698, 284] width 904 height 12
drag, startPoint x: 796, startPoint y: 386, endPoint x: 726, endPoint y: 398, distance: 70.8
click at [773, 405] on span "Catania found the eels leapt to attack, rather than receded, more often when th…" at bounding box center [706, 419] width 920 height 28
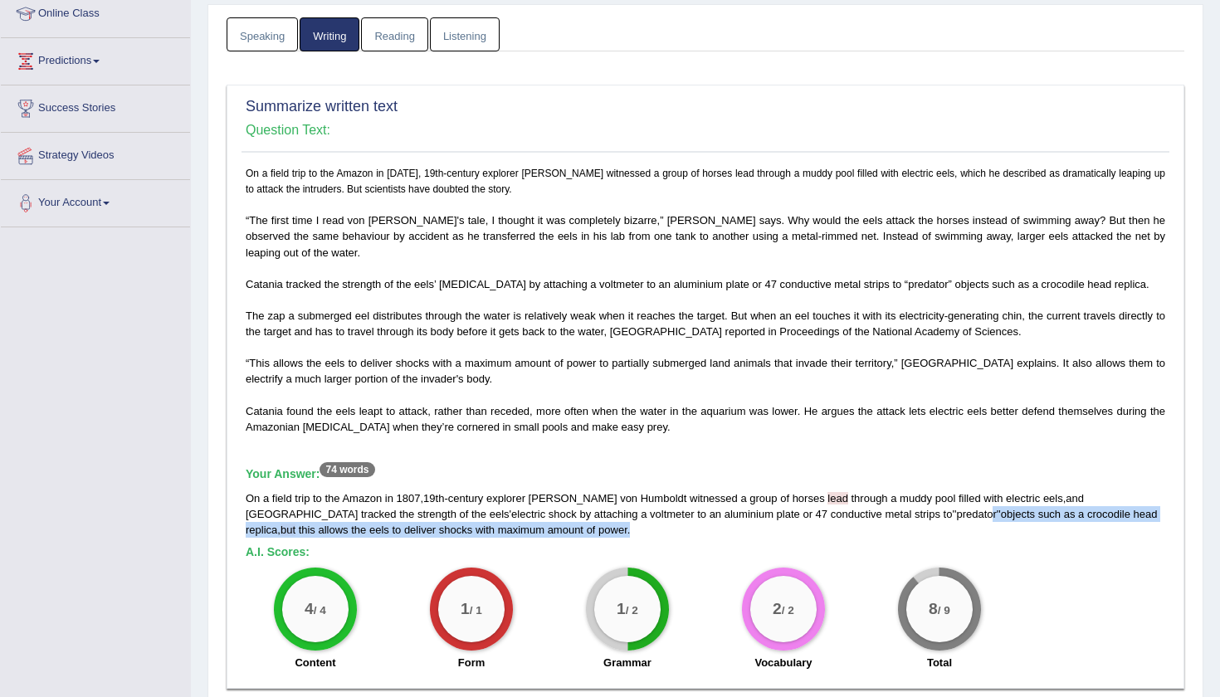
drag, startPoint x: 803, startPoint y: 498, endPoint x: 838, endPoint y: 486, distance: 36.7
click at [838, 491] on div "On a field trip to the Amazon in 1807 , 19th - century explorer Alexander von H…" at bounding box center [706, 514] width 920 height 47
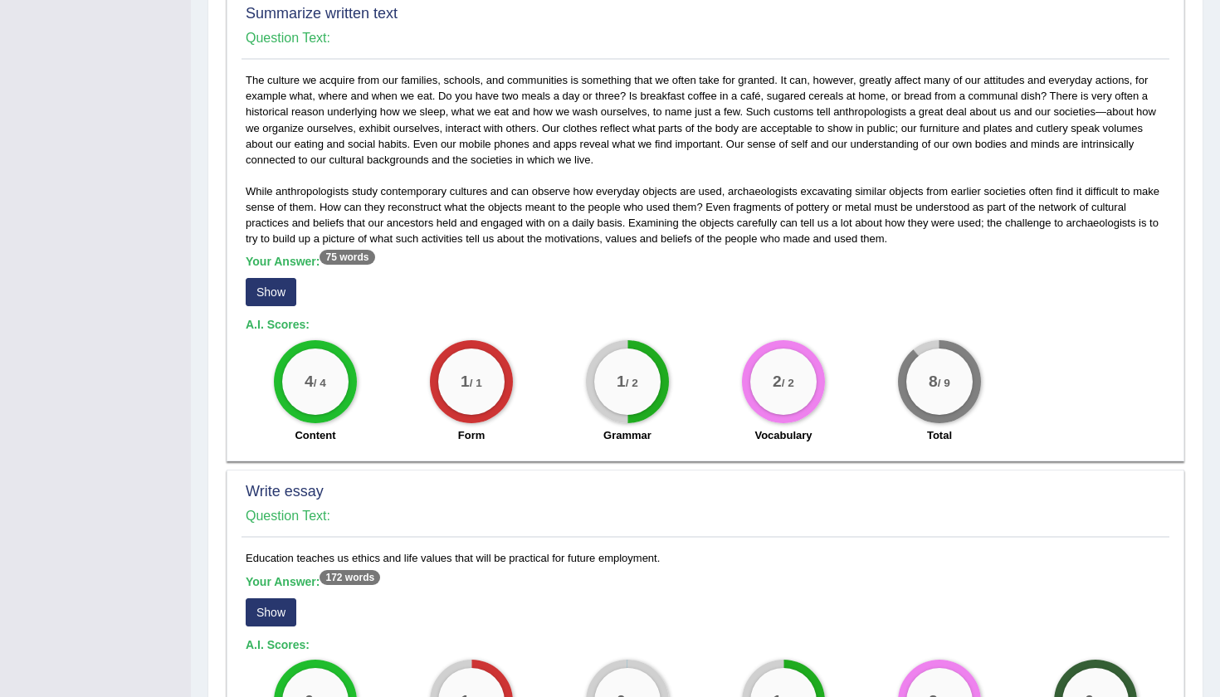
scroll to position [941, 0]
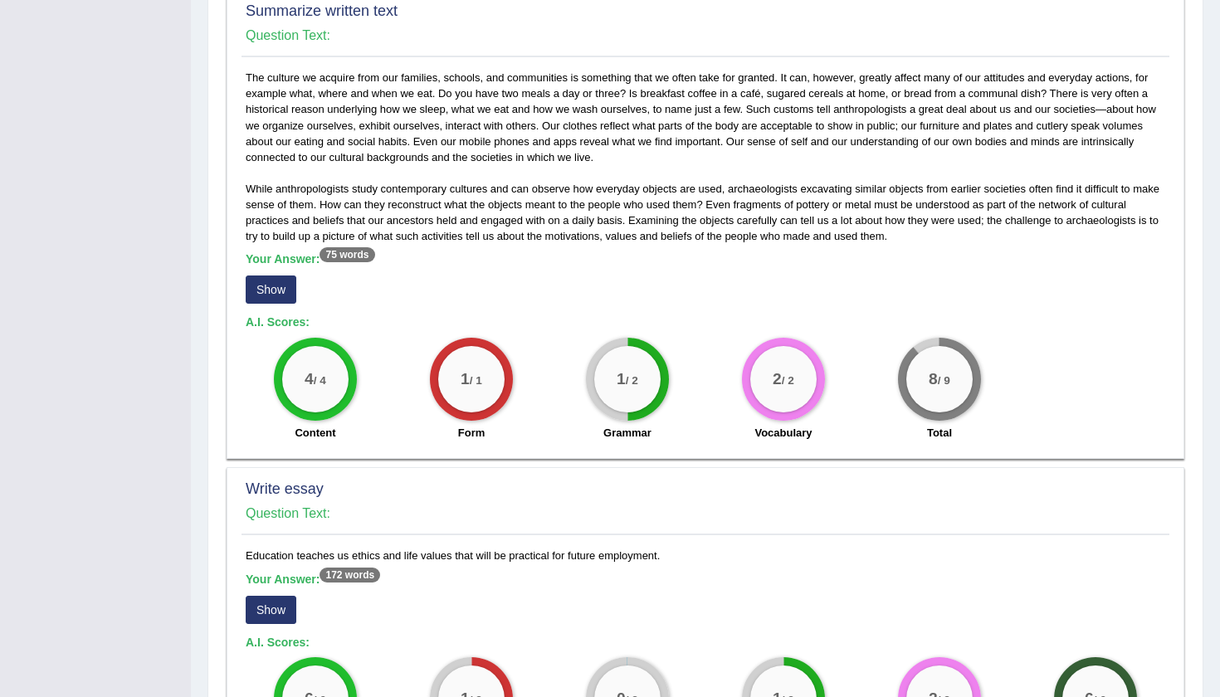
click at [271, 276] on button "Show" at bounding box center [271, 290] width 51 height 28
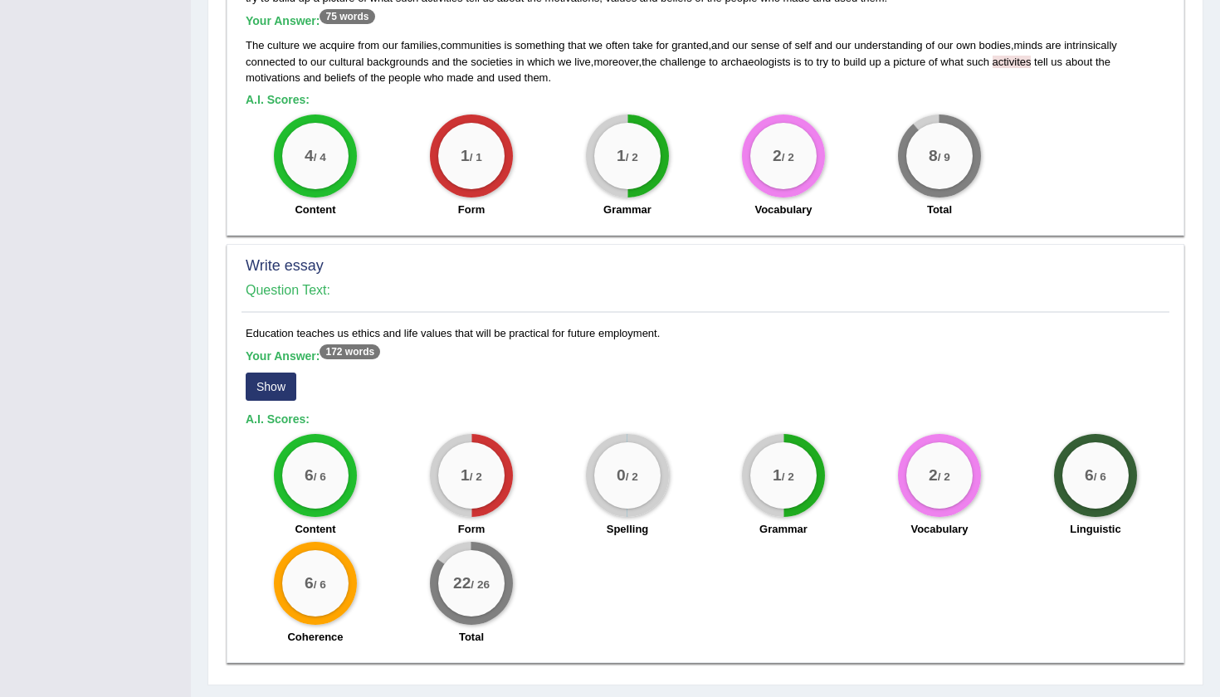
click at [272, 373] on button "Show" at bounding box center [271, 387] width 51 height 28
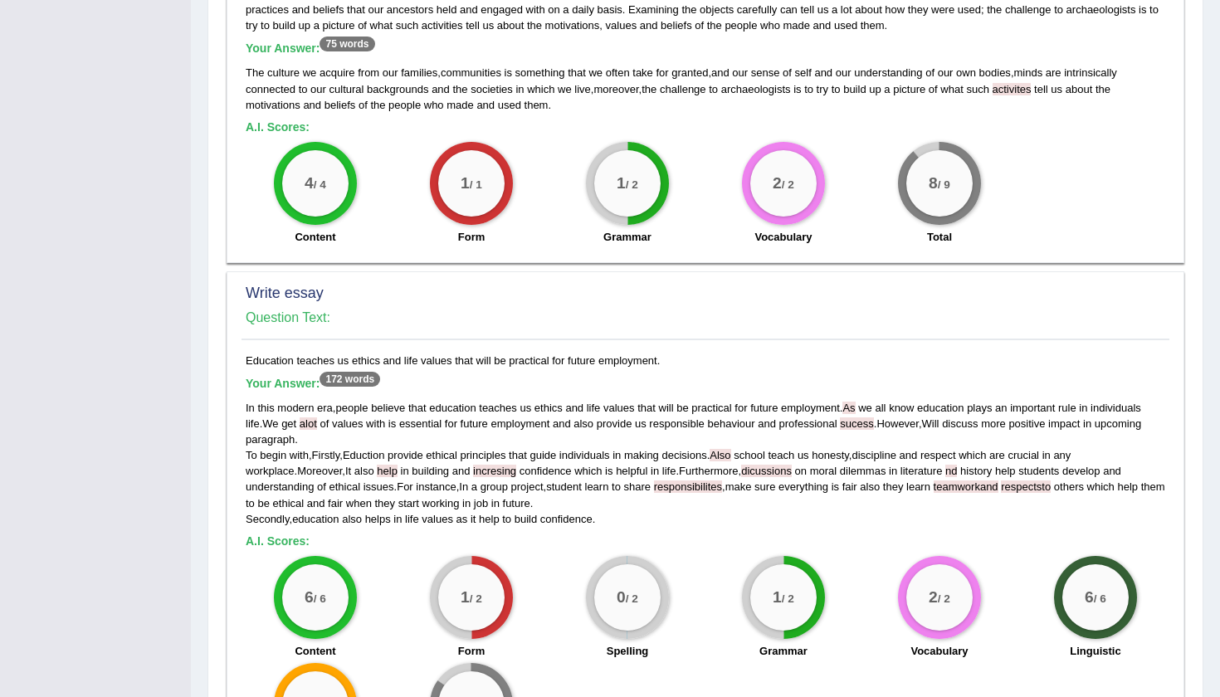
drag, startPoint x: 845, startPoint y: 401, endPoint x: 886, endPoint y: 400, distance: 41.5
click at [886, 400] on div "In this modern era , people believe that education teaches us ethics and life v…" at bounding box center [706, 463] width 920 height 127
click at [870, 400] on div "In this modern era , people believe that education teaches us ethics and life v…" at bounding box center [706, 463] width 920 height 127
click at [892, 301] on div "Write essay Question Text:" at bounding box center [706, 310] width 928 height 59
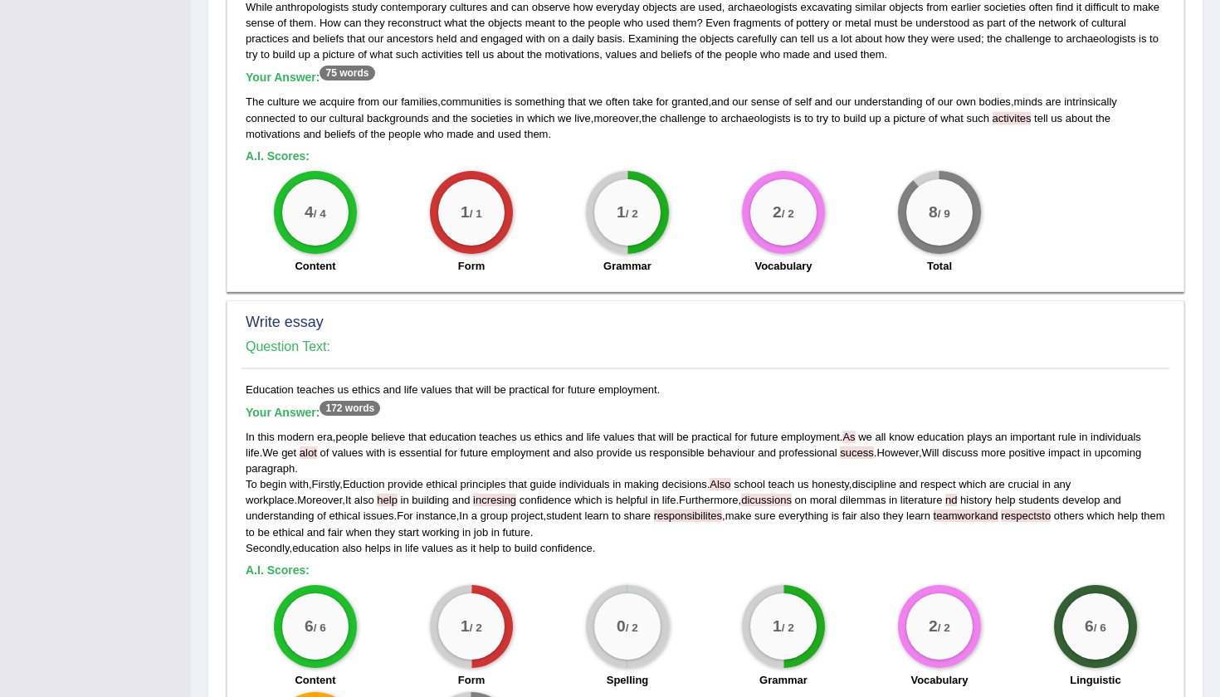
scroll to position [1123, 0]
drag, startPoint x: 853, startPoint y: 403, endPoint x: 917, endPoint y: 404, distance: 63.9
click at [917, 429] on div "In this modern era , people believe that education teaches us ethics and life v…" at bounding box center [706, 492] width 920 height 127
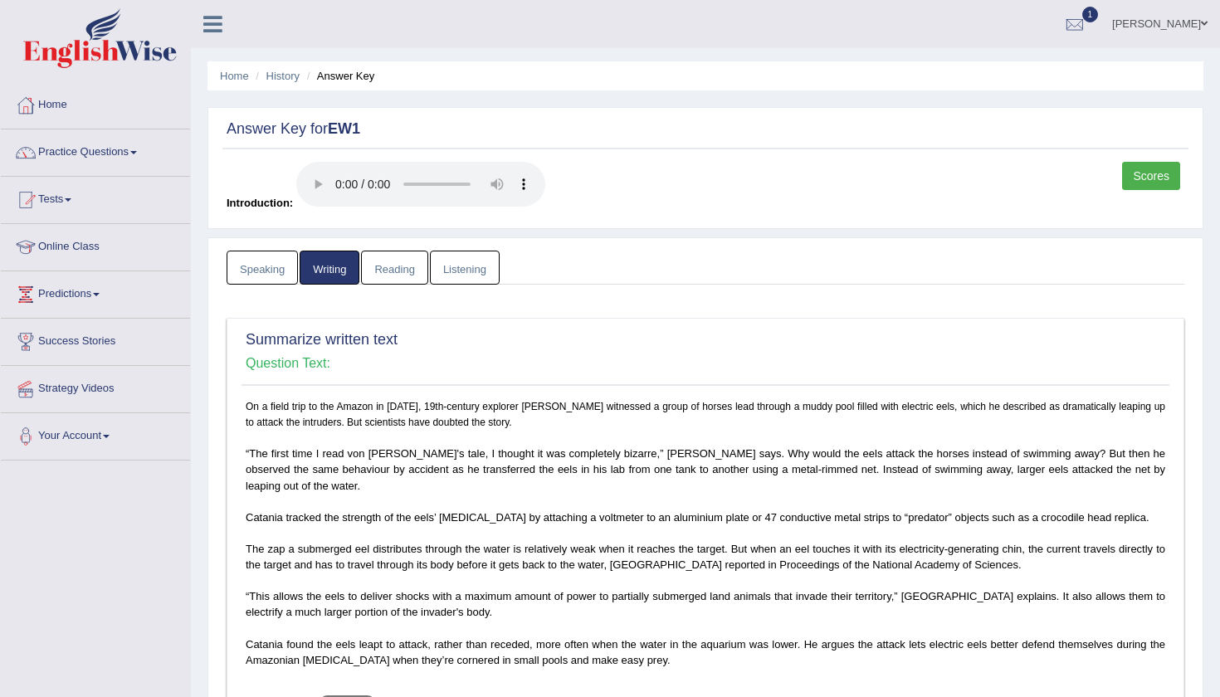
scroll to position [0, 0]
click at [388, 251] on link "Reading" at bounding box center [394, 268] width 66 height 34
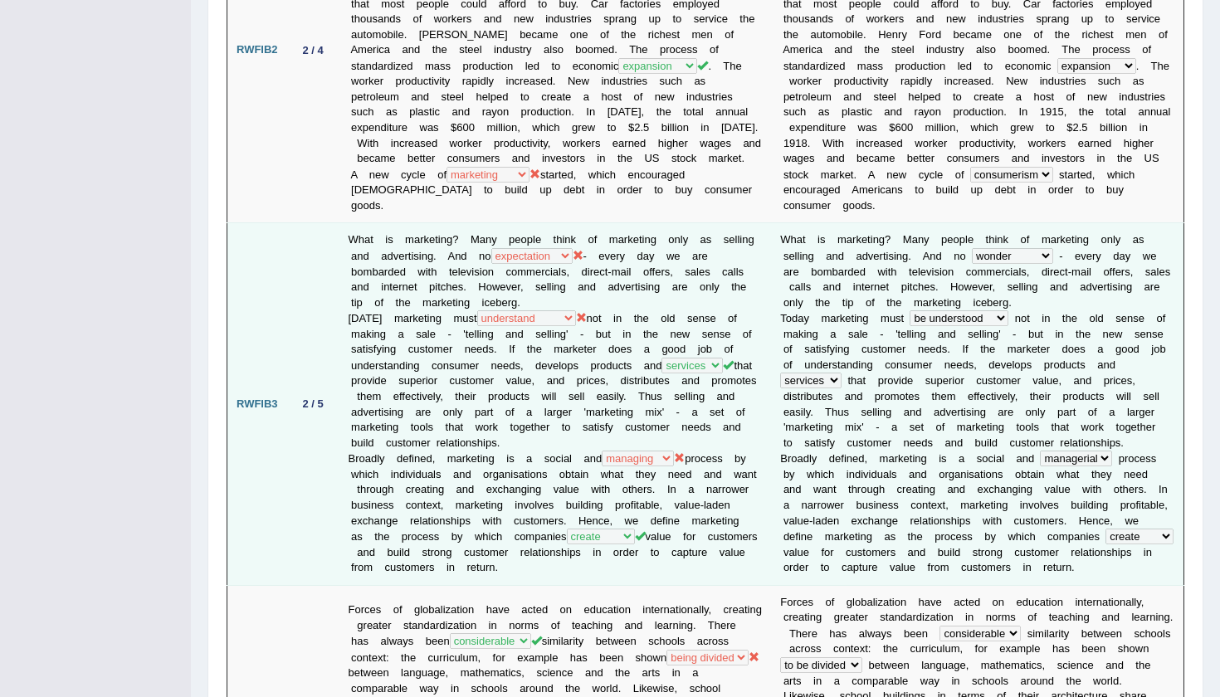
scroll to position [989, 0]
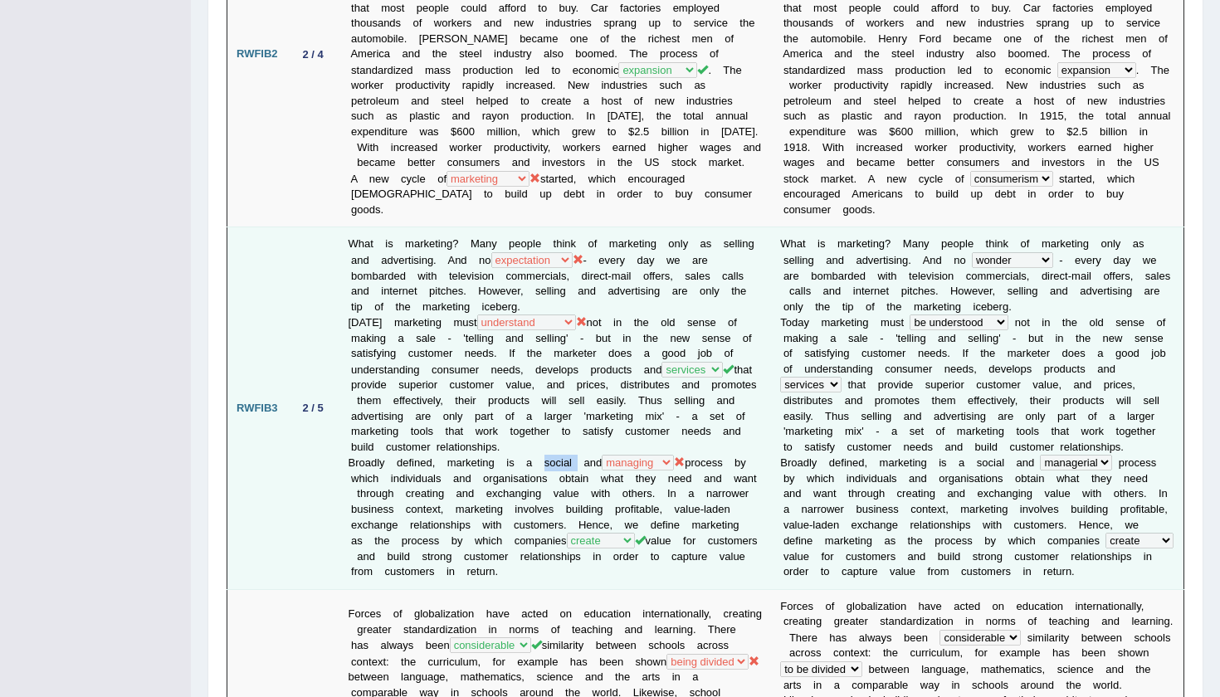
drag, startPoint x: 545, startPoint y: 369, endPoint x: 580, endPoint y: 369, distance: 34.9
click at [580, 369] on td "What is marketing? Many people think of marketing only as selling and advertisi…" at bounding box center [555, 408] width 432 height 362
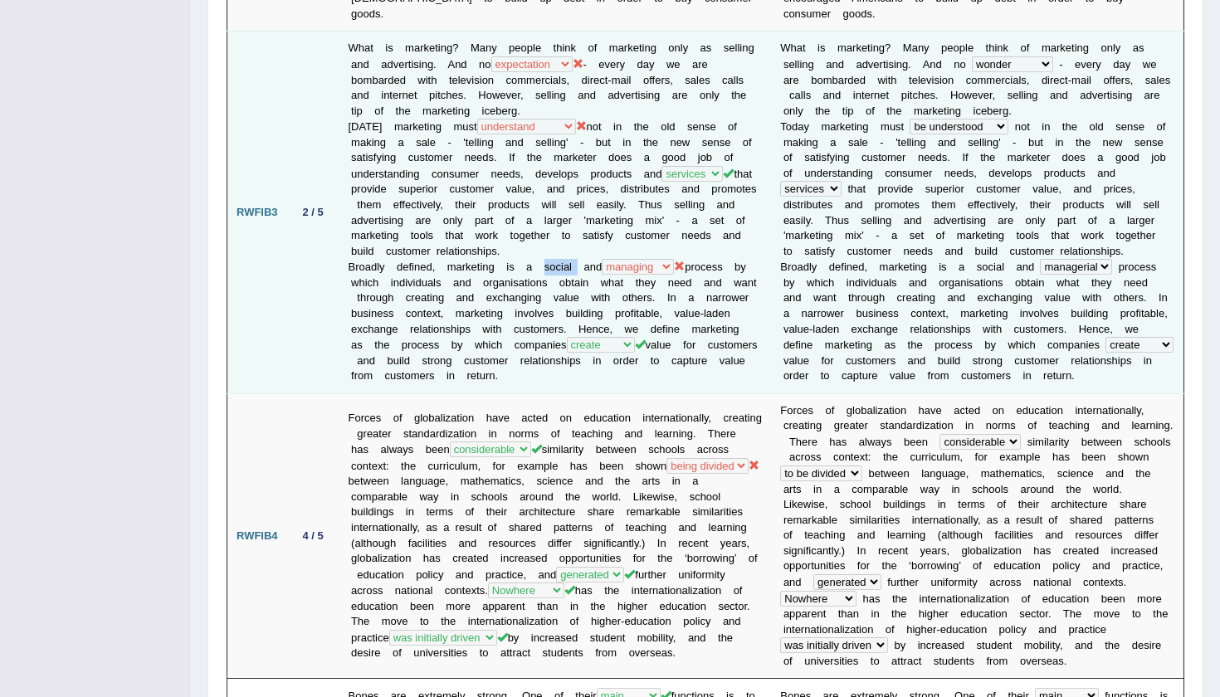
scroll to position [1183, 0]
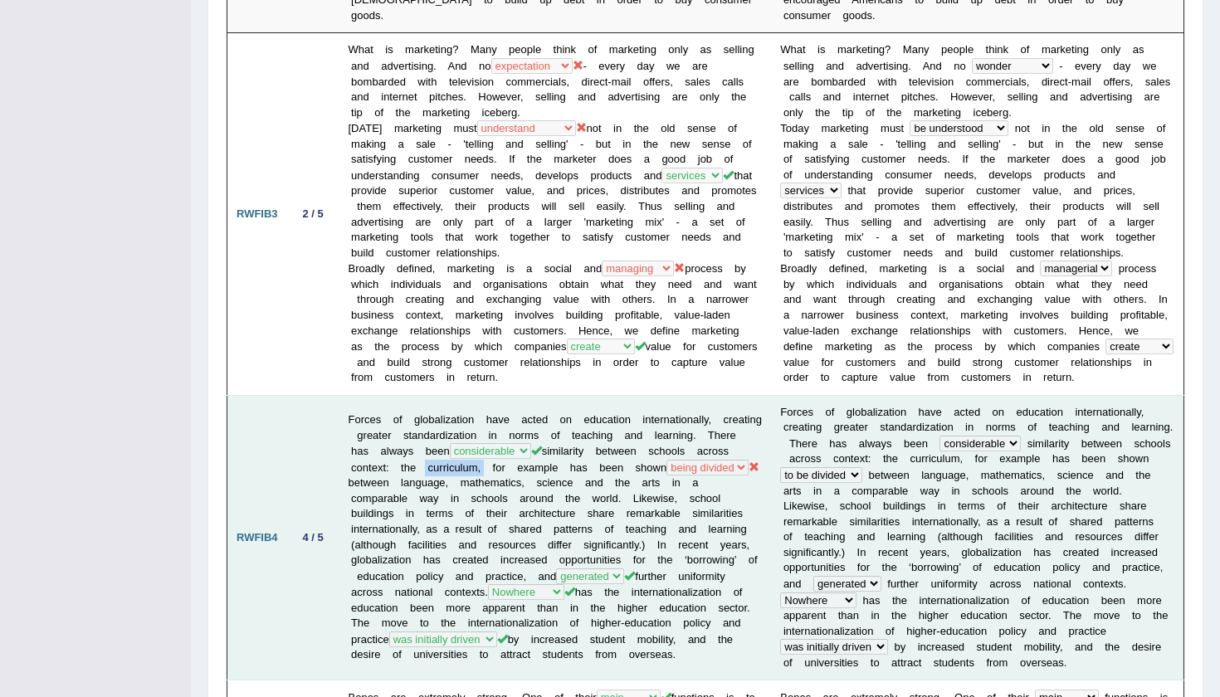
drag, startPoint x: 466, startPoint y: 360, endPoint x: 523, endPoint y: 359, distance: 57.3
click at [523, 395] on td "Forces of globalization have acted on education internationally, creating great…" at bounding box center [555, 538] width 432 height 286
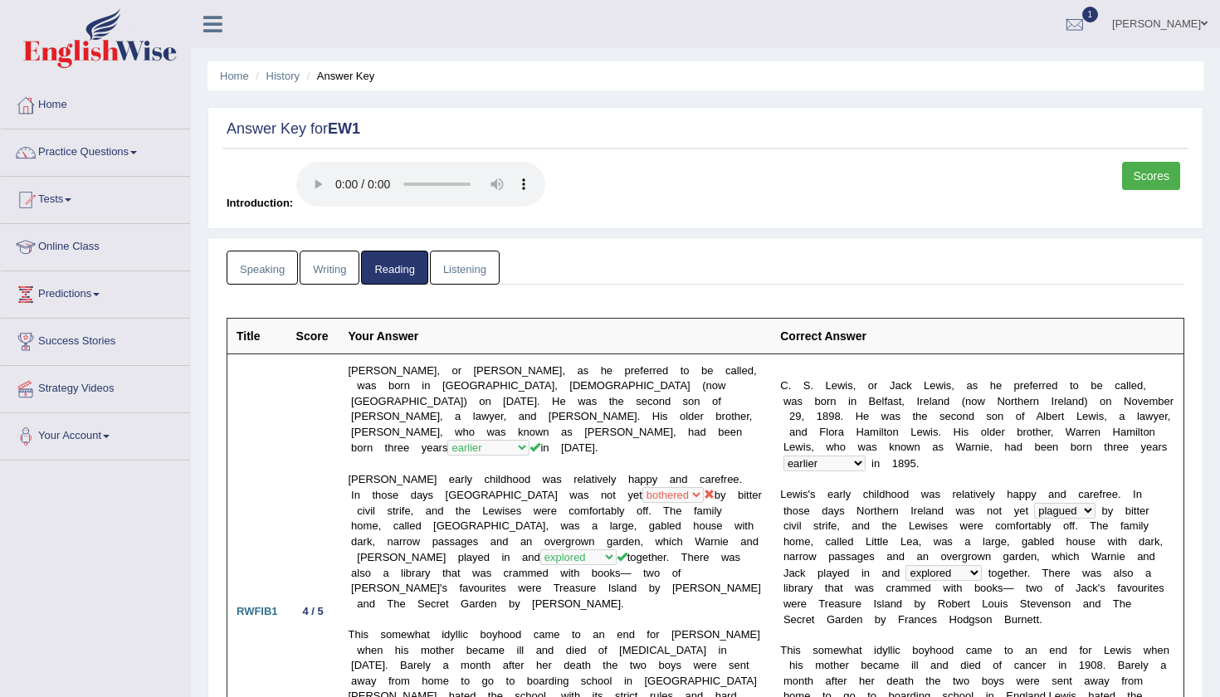
scroll to position [0, 0]
click at [455, 251] on link "Listening" at bounding box center [465, 268] width 70 height 34
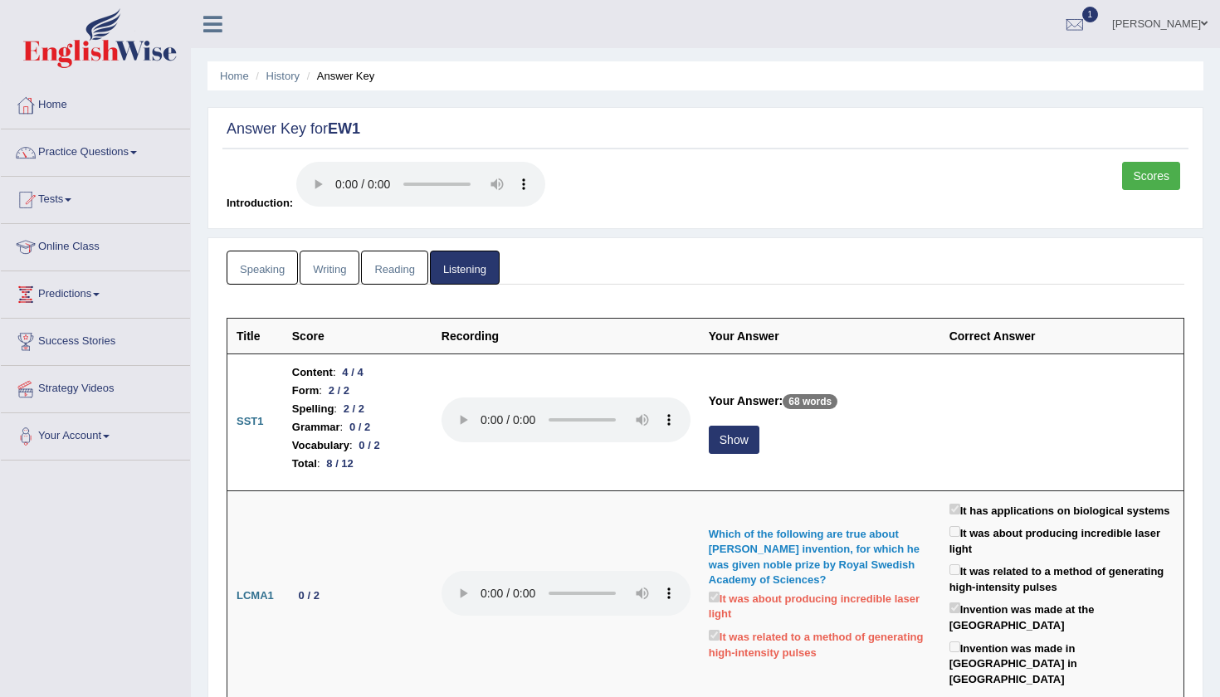
scroll to position [113, 0]
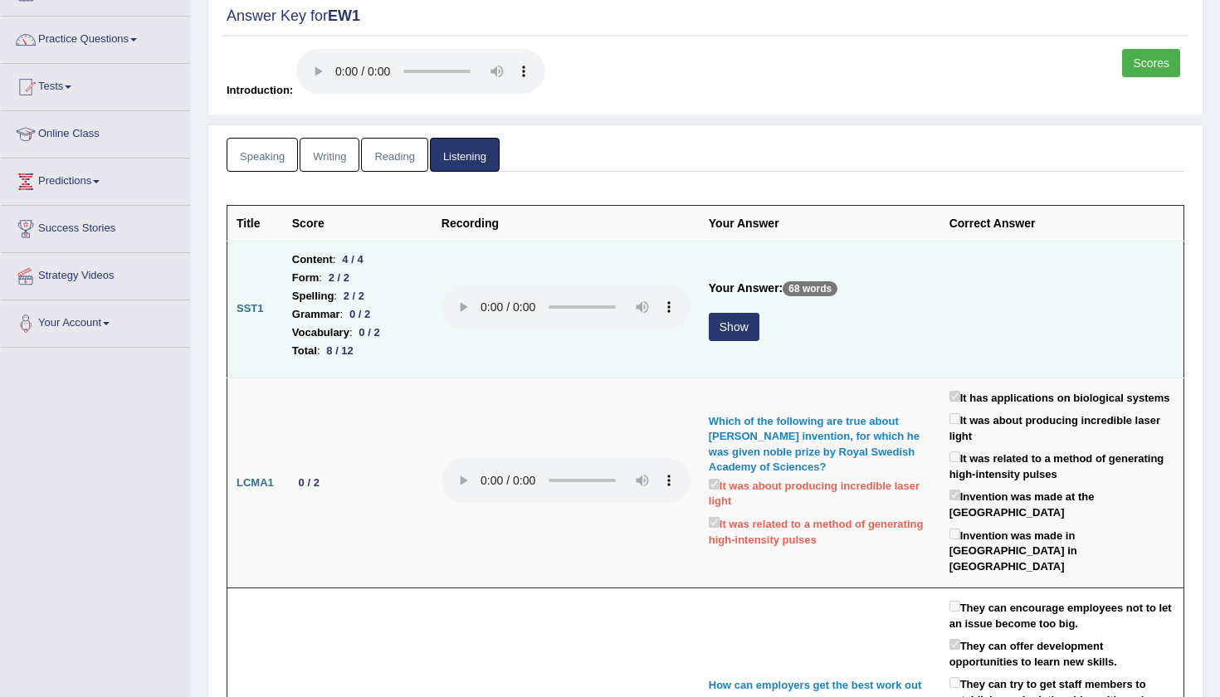
click at [709, 313] on button "Show" at bounding box center [734, 327] width 51 height 28
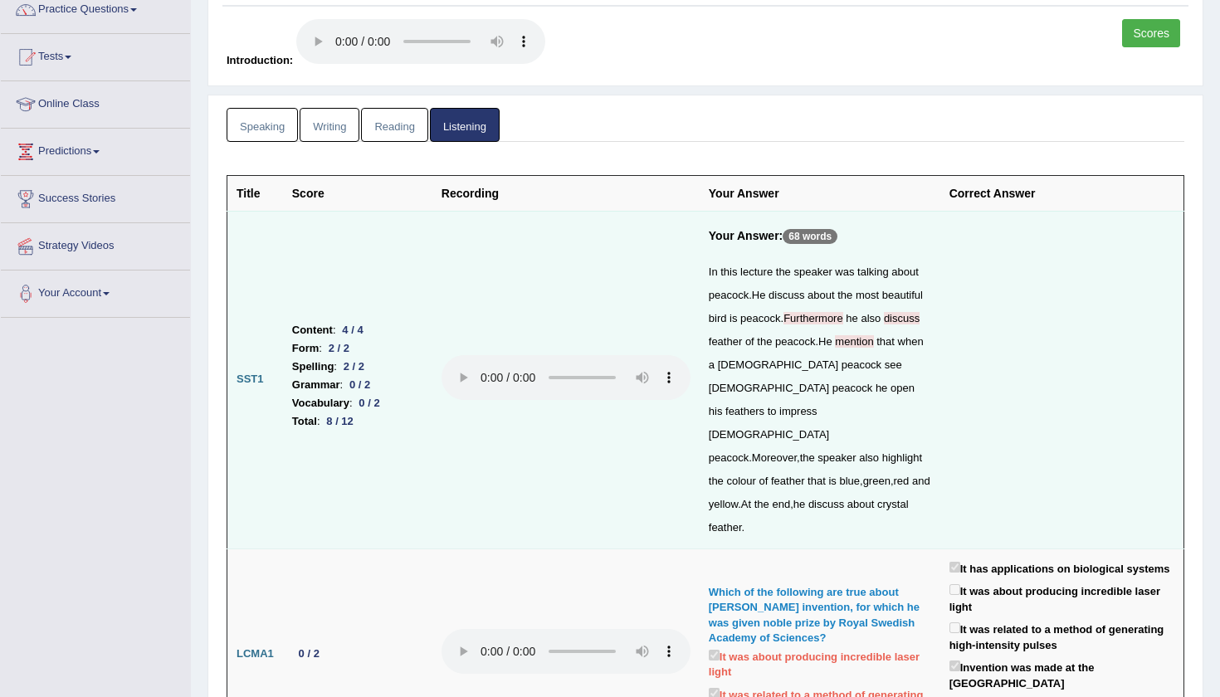
scroll to position [144, 0]
drag, startPoint x: 357, startPoint y: 345, endPoint x: 383, endPoint y: 344, distance: 25.7
click at [383, 393] on div "0 / 2" at bounding box center [370, 401] width 34 height 17
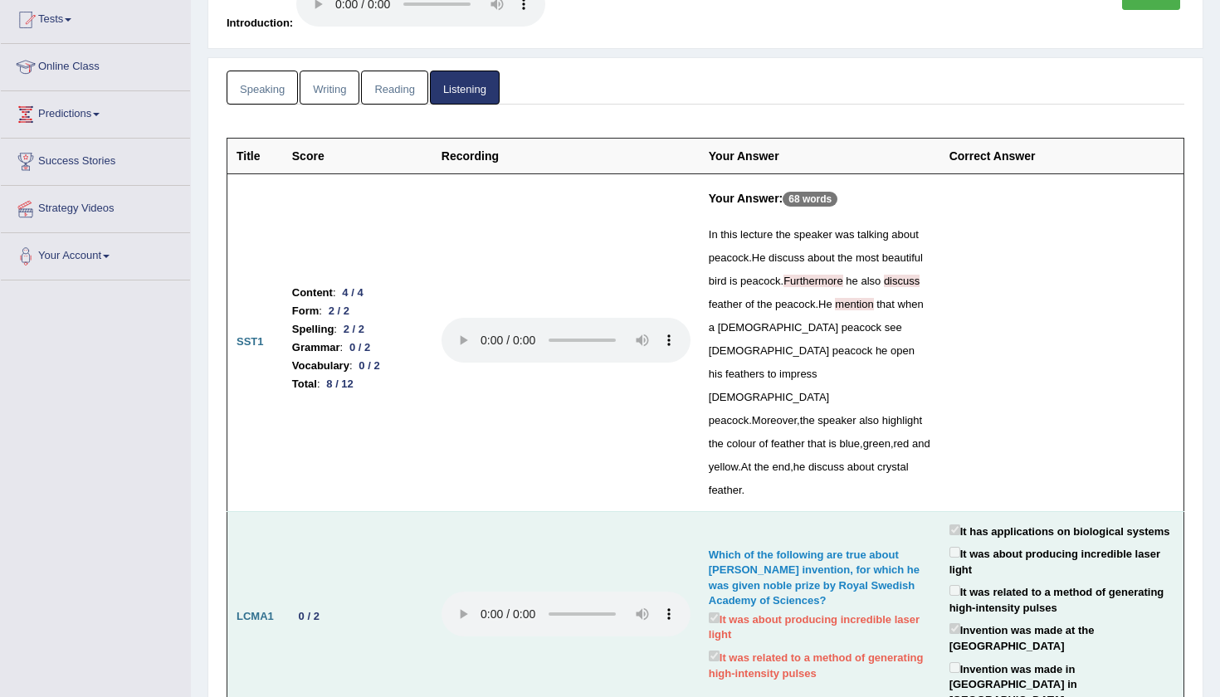
scroll to position [172, 0]
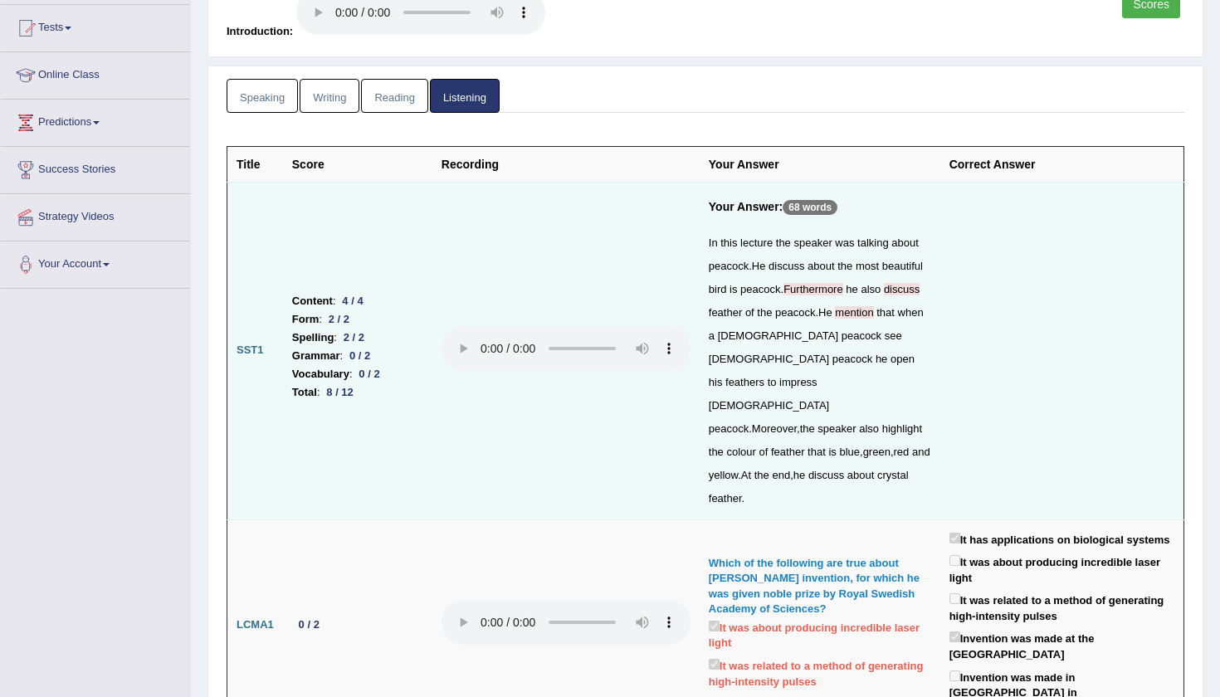
click at [466, 326] on audio at bounding box center [566, 348] width 249 height 45
click at [463, 326] on audio at bounding box center [566, 348] width 249 height 45
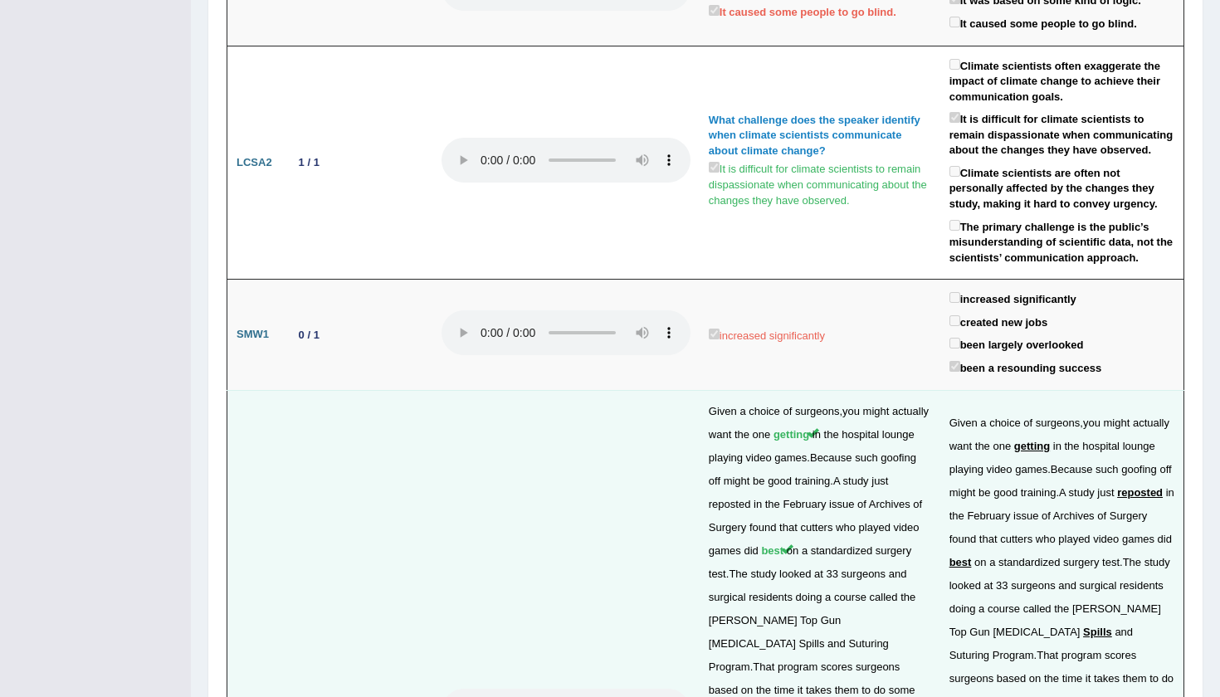
scroll to position [3369, 0]
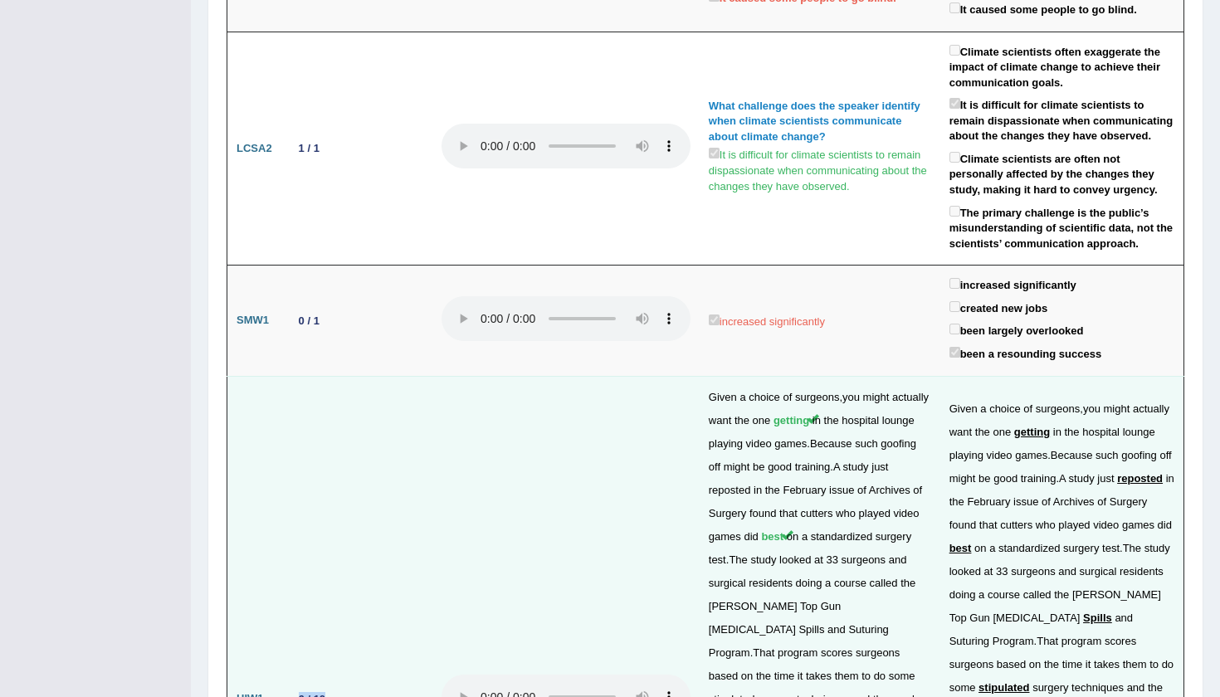
drag, startPoint x: 295, startPoint y: 83, endPoint x: 341, endPoint y: 82, distance: 46.5
click at [341, 376] on td "6 / 10" at bounding box center [357, 699] width 149 height 647
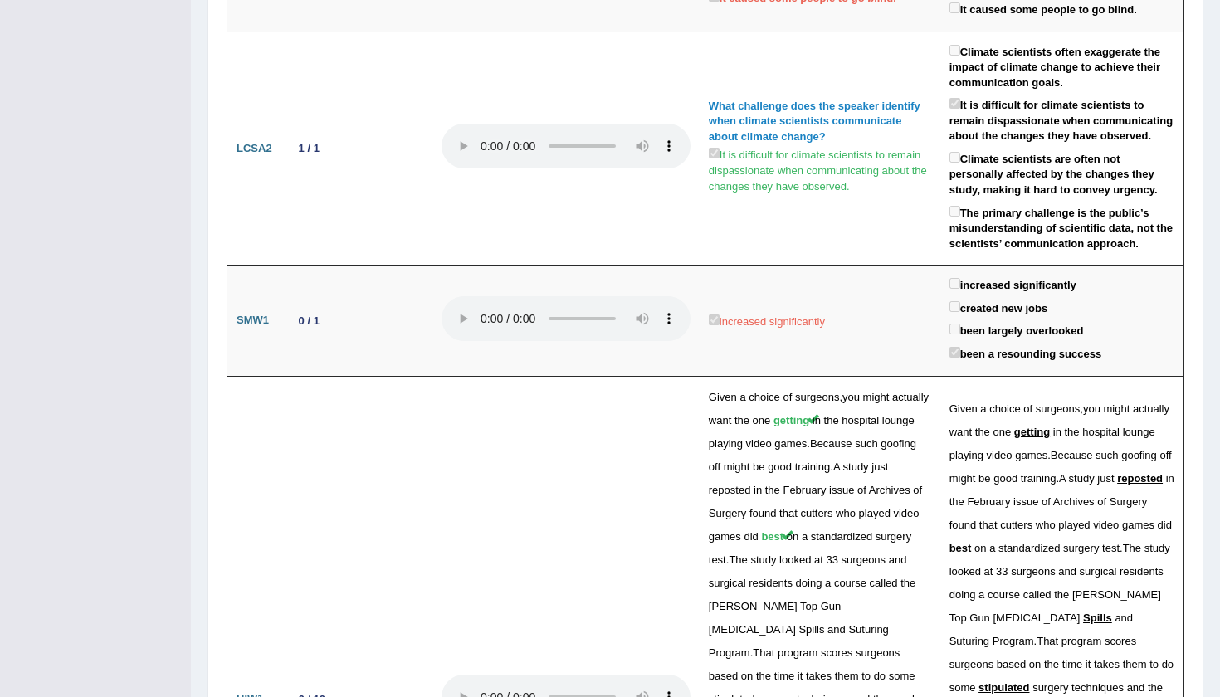
drag, startPoint x: 299, startPoint y: 615, endPoint x: 322, endPoint y: 615, distance: 23.2
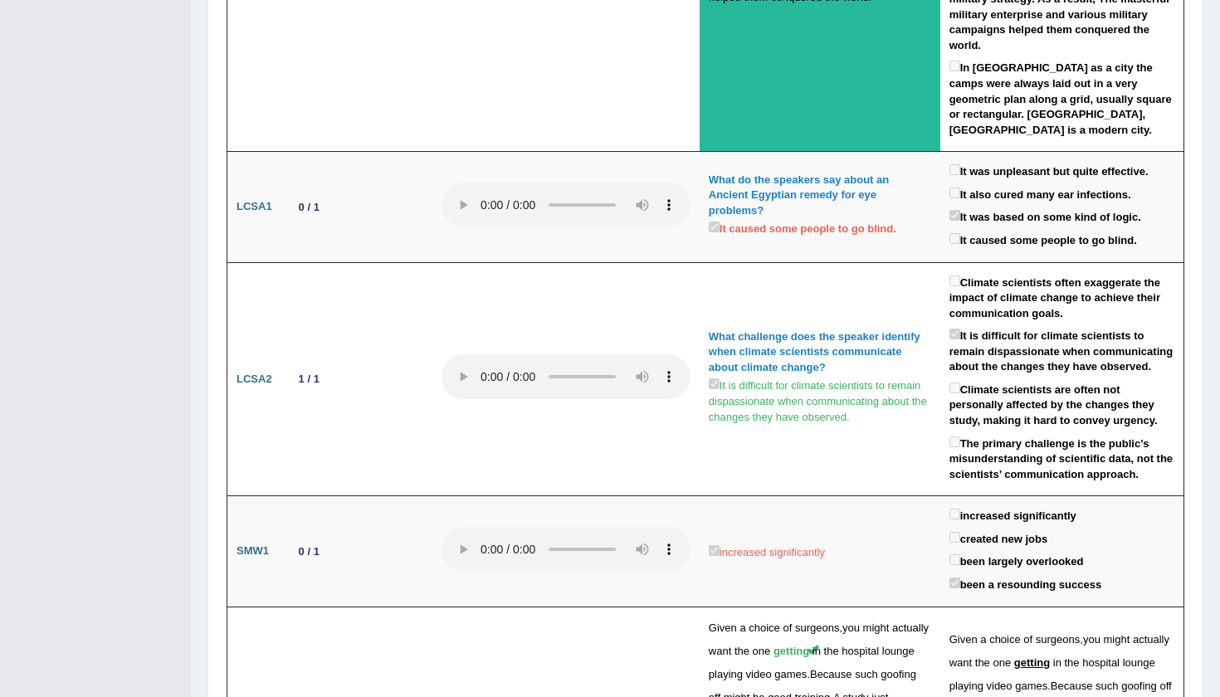
scroll to position [3137, 0]
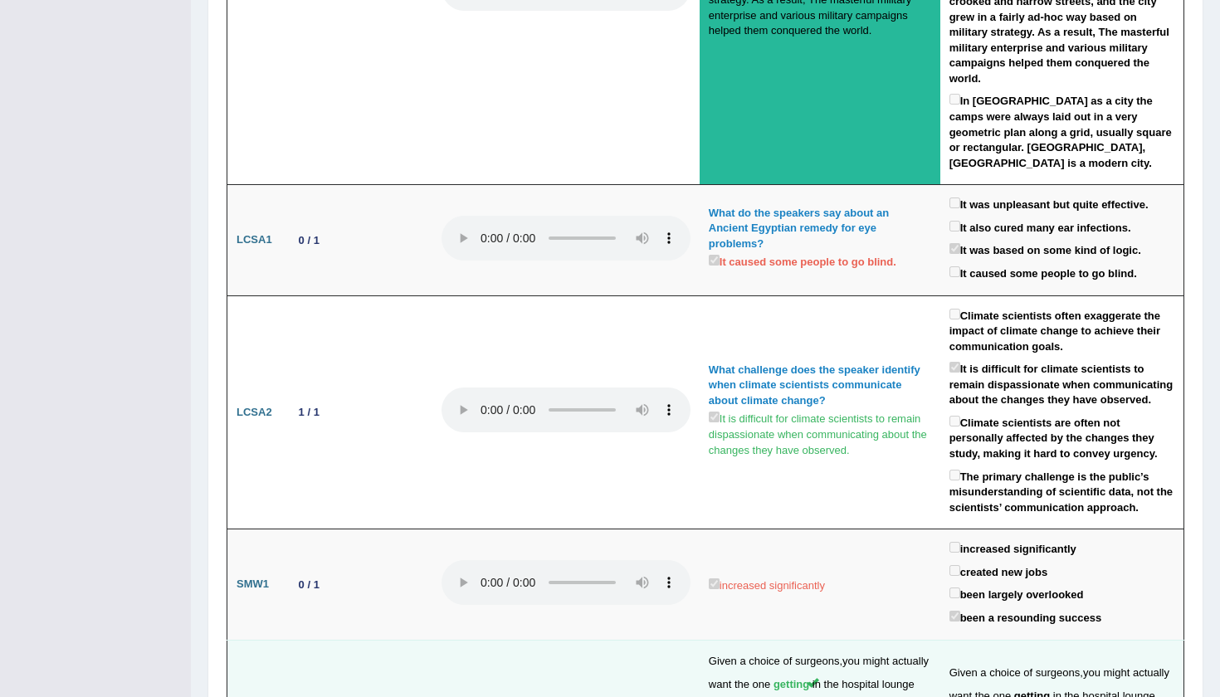
scroll to position [3087, 0]
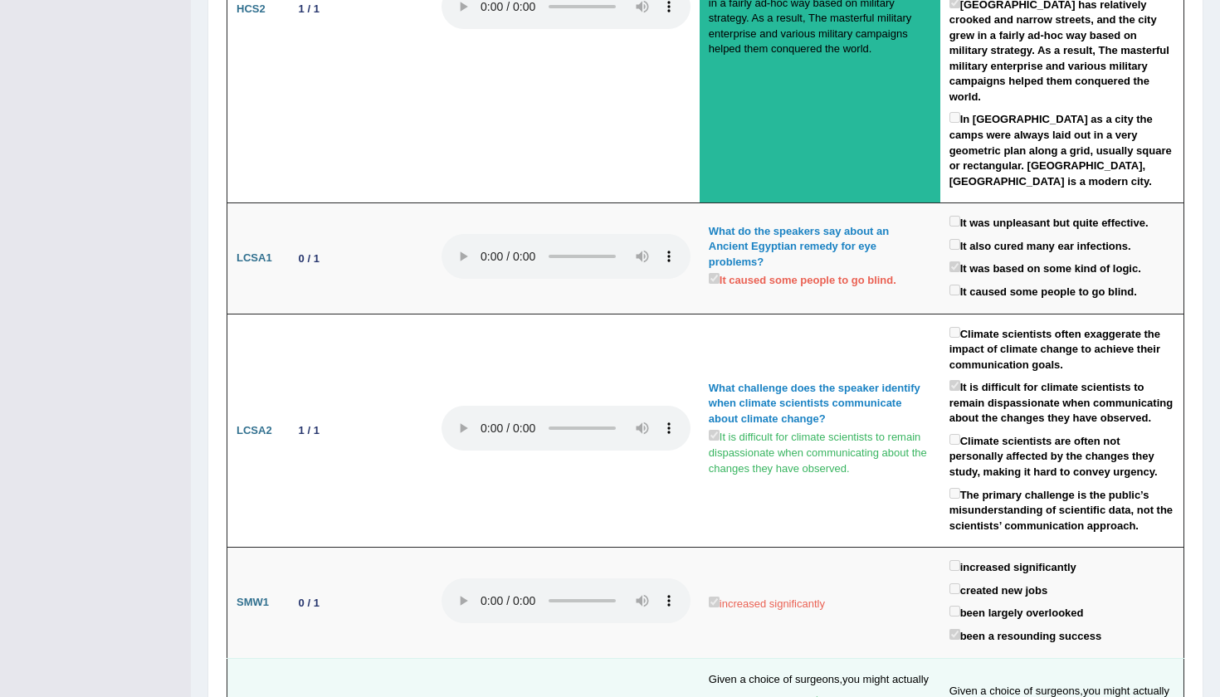
click at [774, 696] on span "getting" at bounding box center [792, 702] width 36 height 12
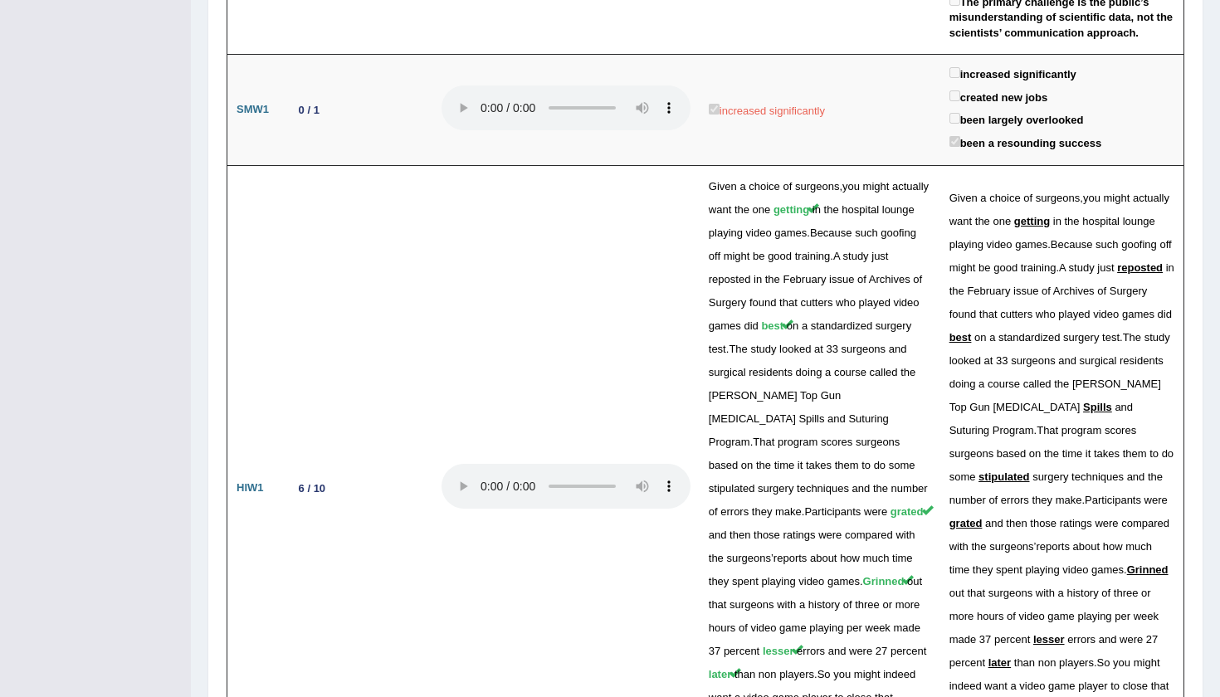
scroll to position [3579, 0]
drag, startPoint x: 291, startPoint y: 415, endPoint x: 307, endPoint y: 415, distance: 15.8
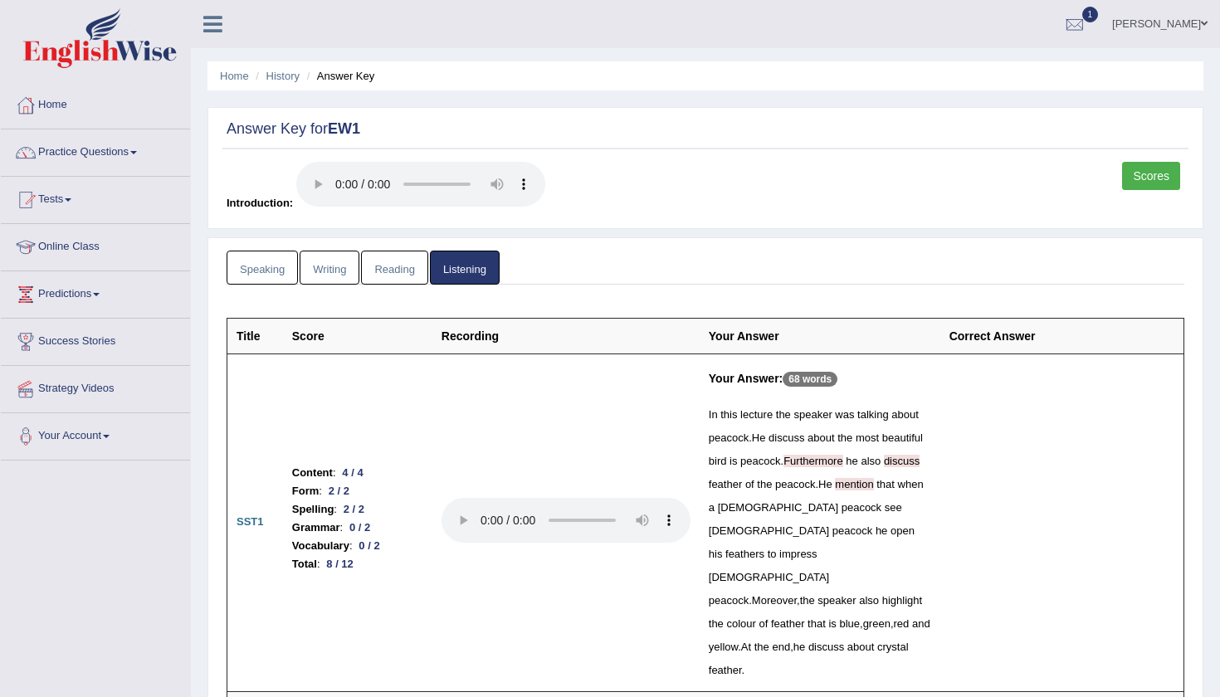
scroll to position [0, 0]
click at [1187, 41] on link "Mehak Joura" at bounding box center [1160, 21] width 120 height 43
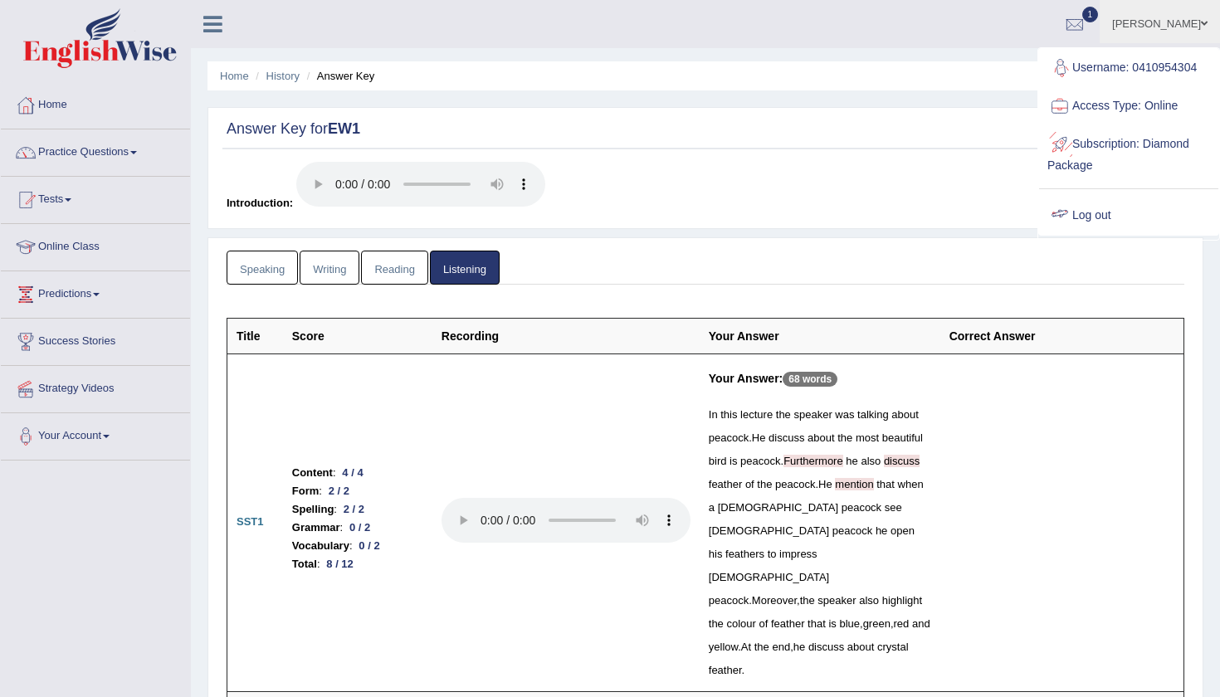
click at [1097, 210] on link "Log out" at bounding box center [1128, 216] width 179 height 38
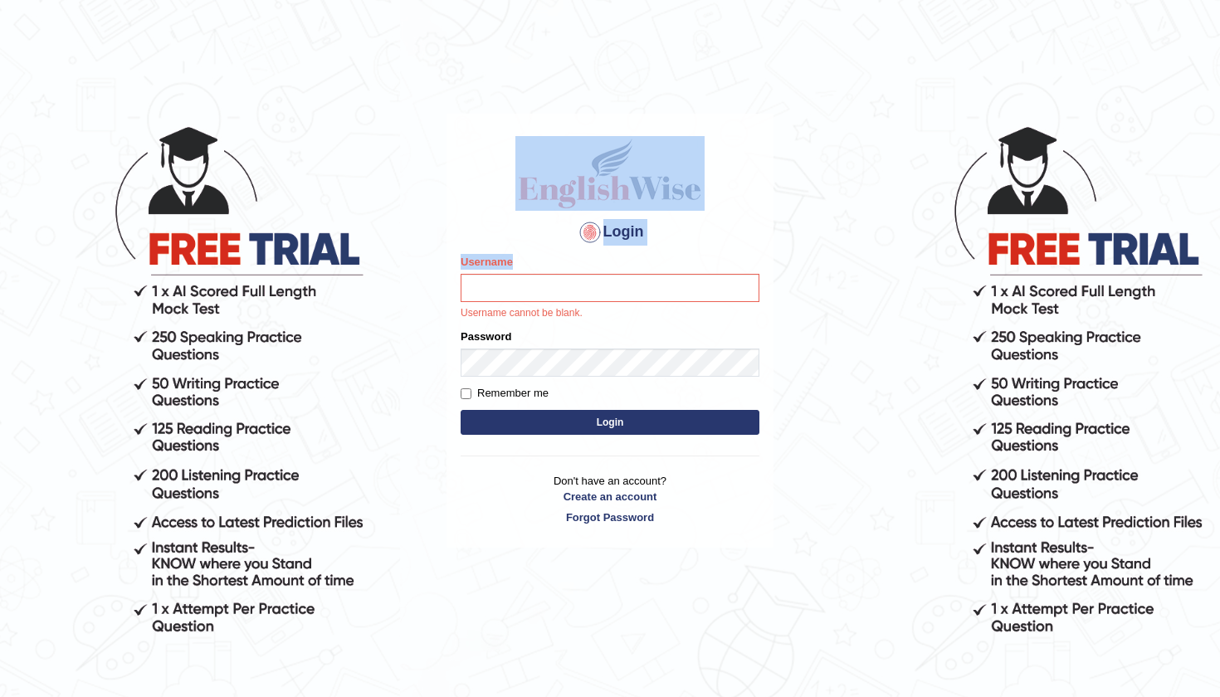
drag, startPoint x: 0, startPoint y: 0, endPoint x: 1081, endPoint y: 274, distance: 1114.9
click at [1081, 274] on body "Login Please fix the following errors: Username Username cannot be blank. Passw…" at bounding box center [610, 409] width 1220 height 697
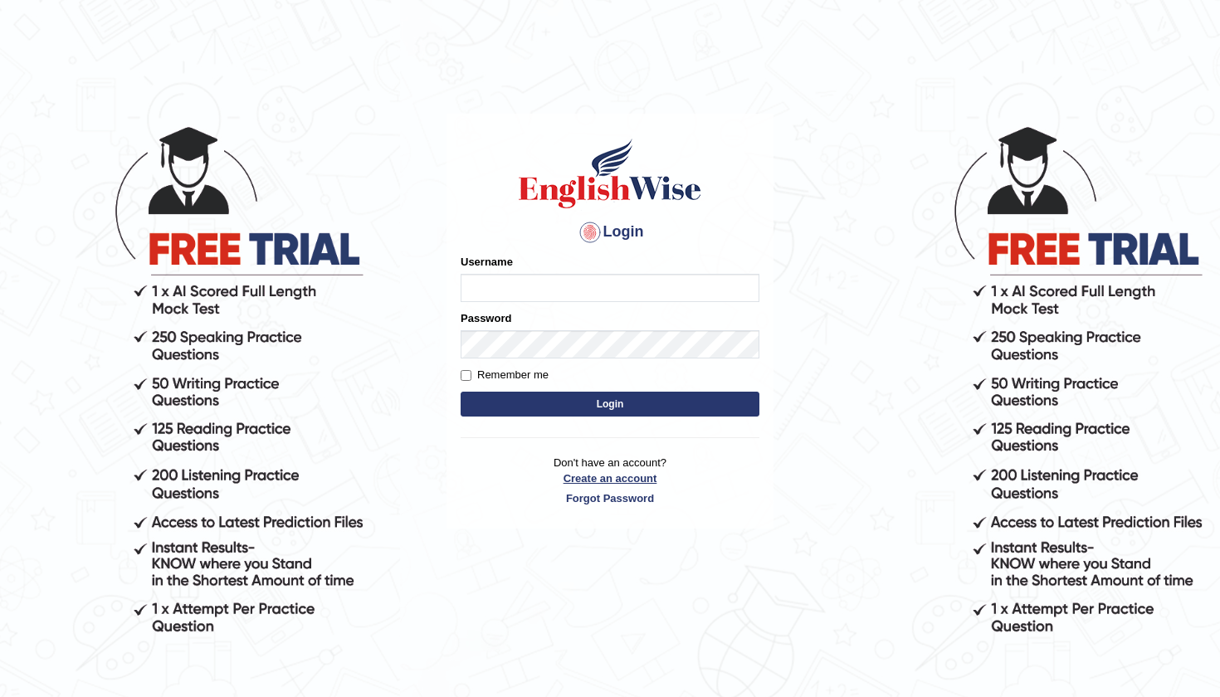
click at [621, 481] on link "Create an account" at bounding box center [610, 479] width 299 height 16
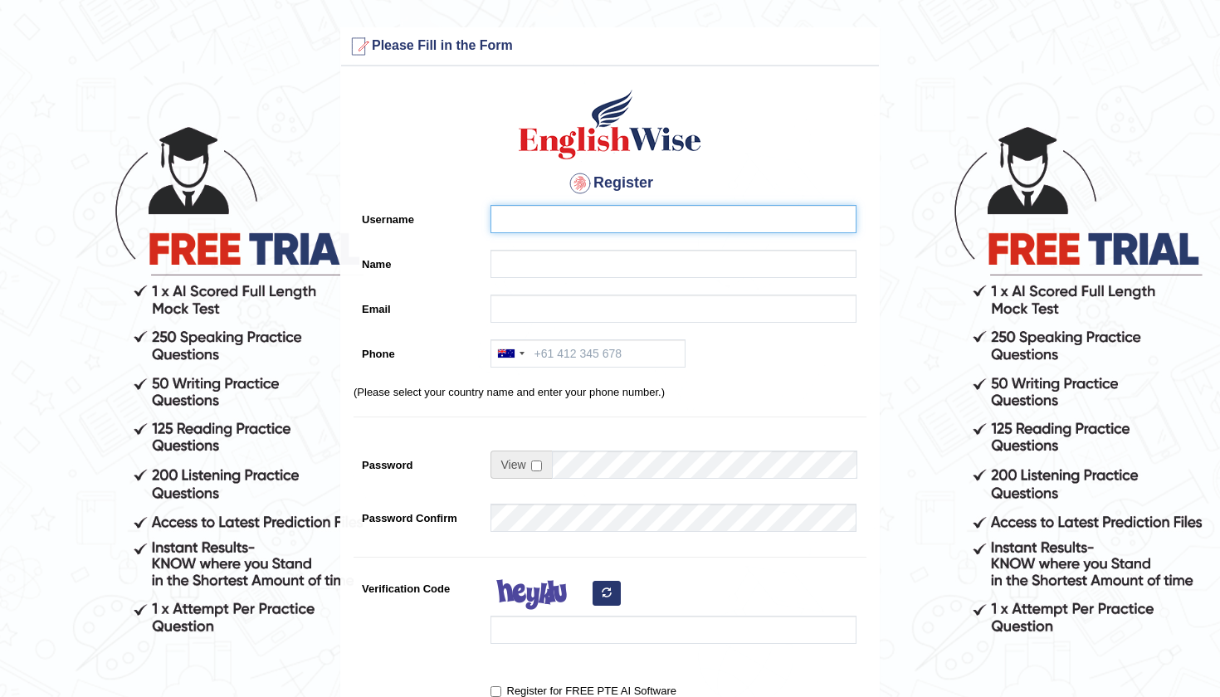
click at [550, 207] on input "Username" at bounding box center [674, 219] width 366 height 28
type input "G"
type input "0456550059"
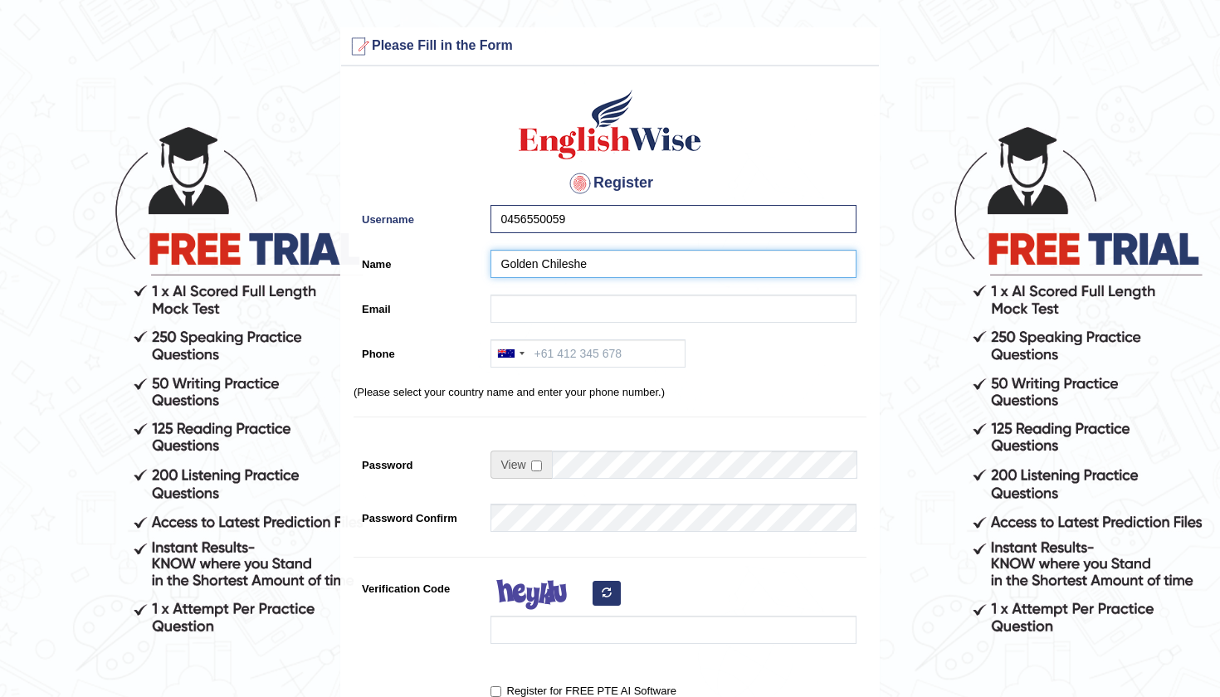
type input "Golden Chileshe"
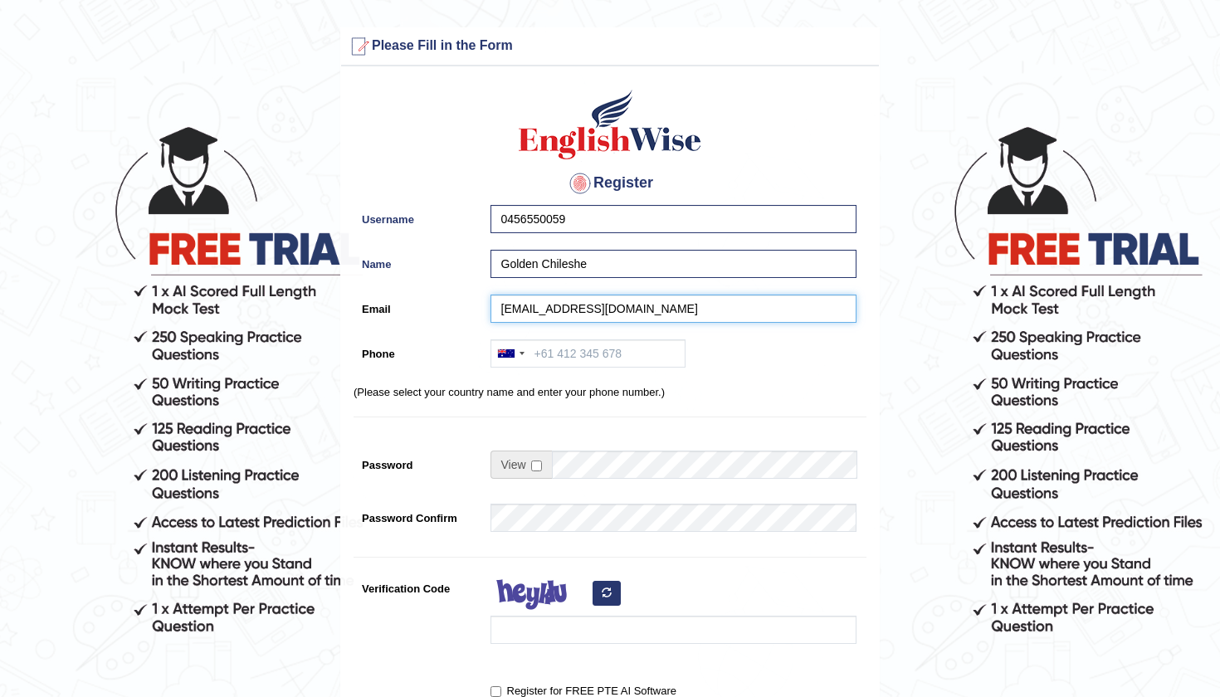
type input "goldenchileshe59@gmail.com"
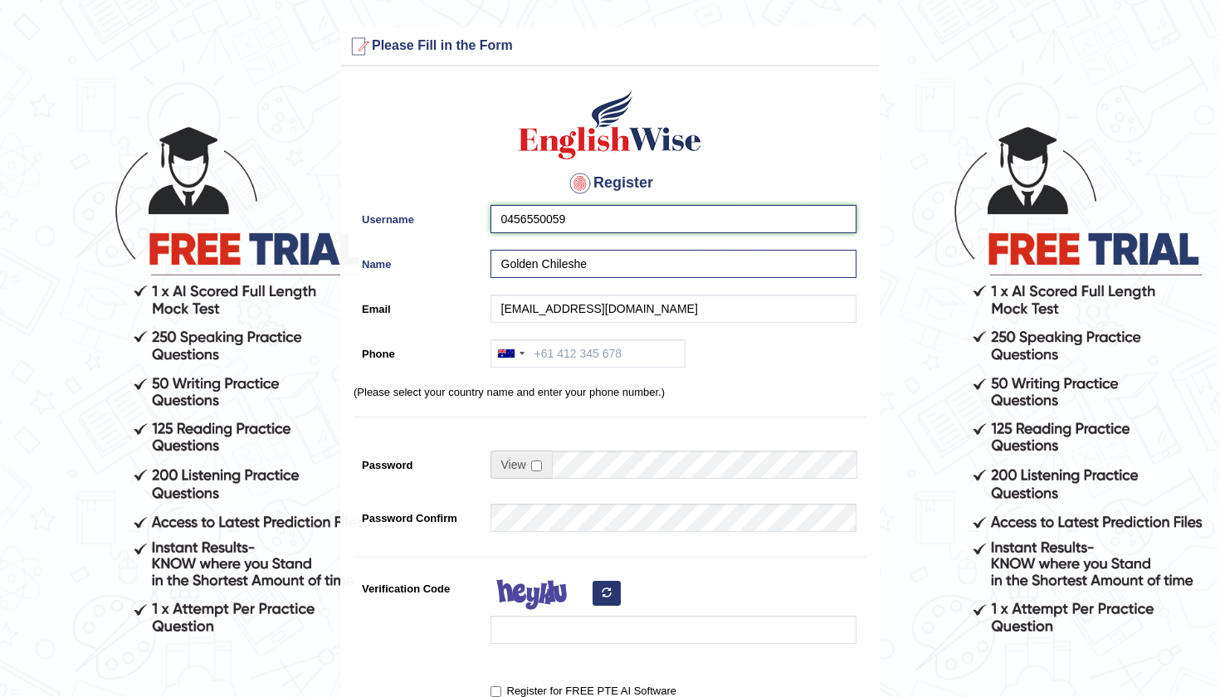
click at [580, 210] on input "0456550059" at bounding box center [674, 219] width 366 height 28
